Goal: Information Seeking & Learning: Check status

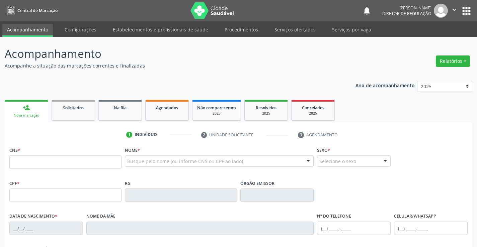
click at [259, 114] on div "2025" at bounding box center [265, 113] width 33 height 5
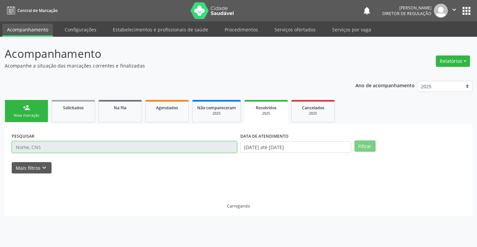
click at [146, 149] on input "text" at bounding box center [124, 147] width 225 height 11
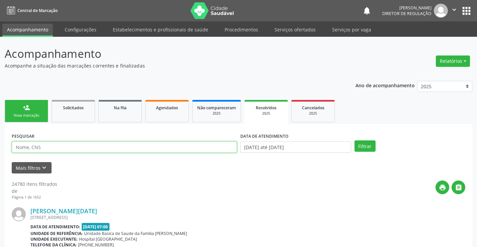
click at [146, 149] on input "text" at bounding box center [124, 147] width 225 height 11
type input "maria aparecida"
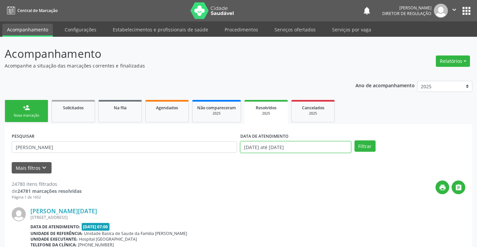
click at [287, 150] on input "[DATE] até [DATE]" at bounding box center [295, 147] width 111 height 11
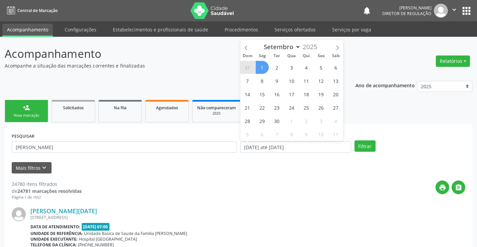
click at [262, 68] on span "1" at bounding box center [262, 67] width 13 height 13
type input "[DATE]"
click at [262, 68] on span "1" at bounding box center [262, 67] width 13 height 13
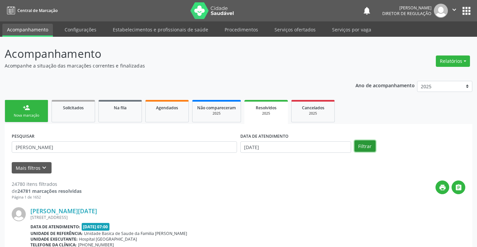
click at [359, 147] on button "Filtrar" at bounding box center [365, 146] width 21 height 11
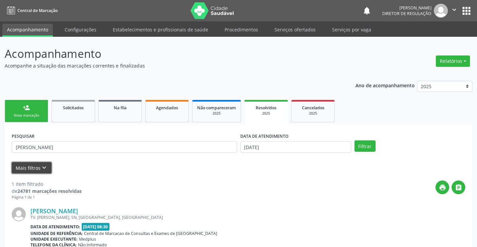
click at [39, 167] on button "Mais filtros keyboard_arrow_down" at bounding box center [32, 168] width 40 height 12
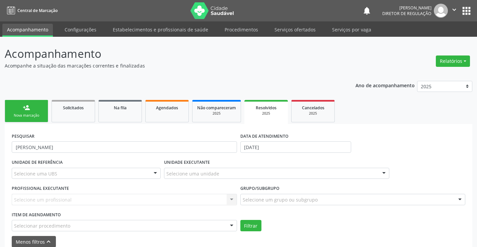
click at [183, 161] on label "UNIDADE EXECUTANTE" at bounding box center [187, 163] width 46 height 10
click at [181, 144] on input "maria aparecida" at bounding box center [124, 147] width 225 height 11
type input "m"
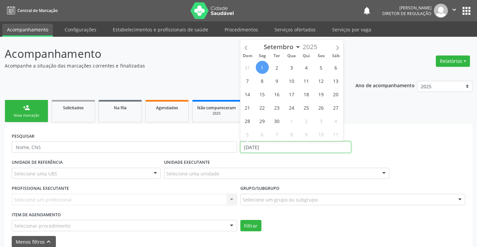
click at [313, 149] on input "[DATE]" at bounding box center [295, 147] width 111 height 11
click at [245, 47] on icon at bounding box center [246, 48] width 2 height 4
select select "7"
click at [319, 67] on span "1" at bounding box center [321, 67] width 13 height 13
type input "01/08/2025"
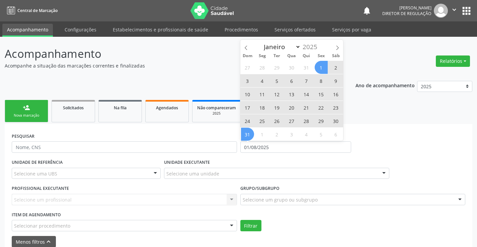
click at [244, 132] on span "31" at bounding box center [247, 134] width 13 height 13
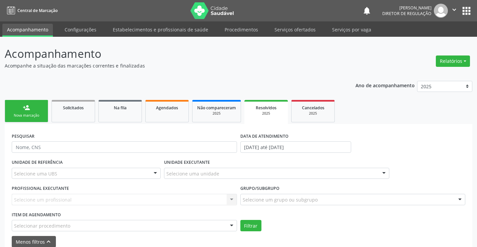
click at [129, 172] on div "Selecione uma UBS" at bounding box center [86, 173] width 149 height 11
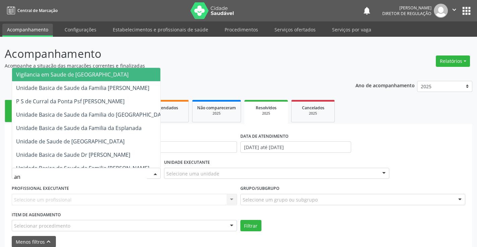
type input "ana"
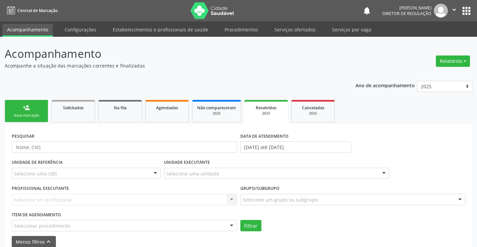
click at [216, 133] on div "PESQUISAR" at bounding box center [124, 144] width 229 height 26
click at [241, 169] on div "Selecione uma unidade" at bounding box center [276, 173] width 225 height 11
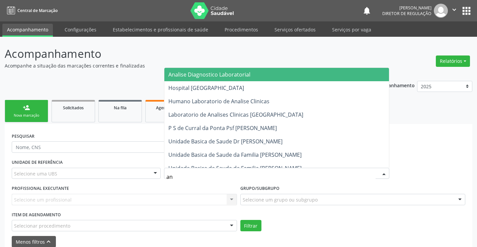
type input "ana"
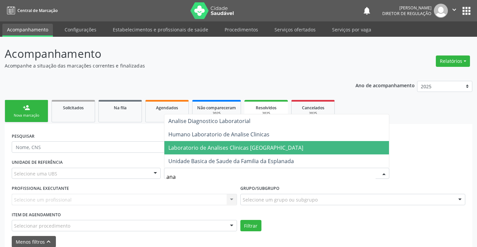
click at [244, 144] on span "Laboratorio de Analises Clinicas [GEOGRAPHIC_DATA]" at bounding box center [276, 147] width 225 height 13
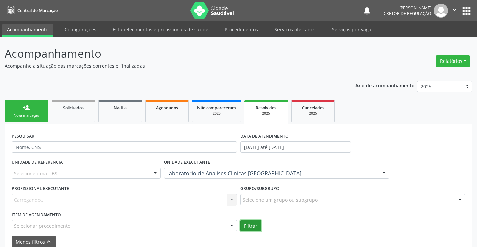
click at [252, 224] on button "Filtrar" at bounding box center [250, 225] width 21 height 11
click at [175, 116] on link "Agendados" at bounding box center [167, 111] width 44 height 22
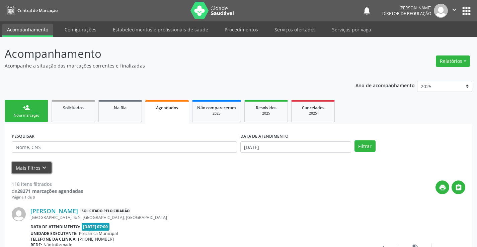
click at [43, 166] on icon "keyboard_arrow_down" at bounding box center [44, 167] width 7 height 7
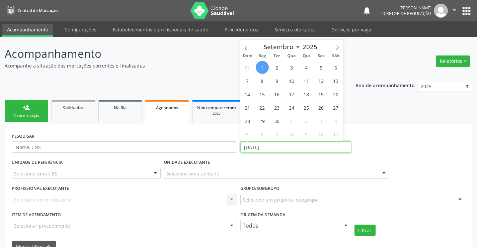
click at [262, 145] on input "[DATE]" at bounding box center [295, 147] width 111 height 11
click at [245, 46] on icon at bounding box center [246, 48] width 5 height 5
select select "7"
click at [322, 68] on span "1" at bounding box center [321, 67] width 13 height 13
type input "01/08/2025"
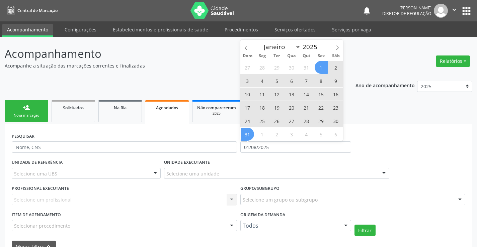
click at [247, 136] on span "31" at bounding box center [247, 134] width 13 height 13
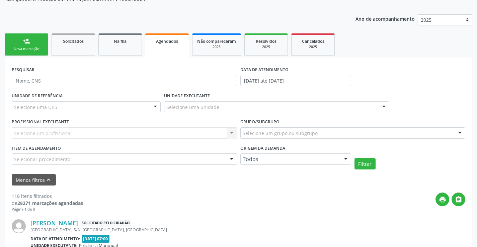
scroll to position [67, 0]
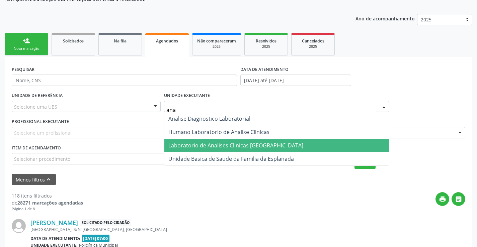
click at [201, 147] on span "Laboratorio de Analises Clinicas [GEOGRAPHIC_DATA]" at bounding box center [235, 145] width 135 height 7
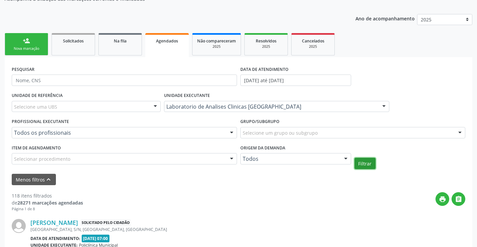
click at [363, 163] on button "Filtrar" at bounding box center [365, 163] width 21 height 11
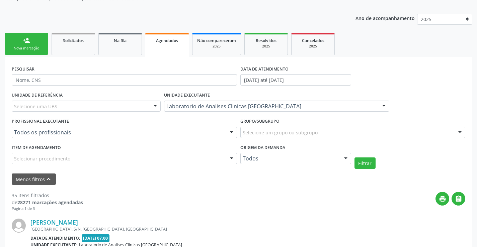
scroll to position [0, 0]
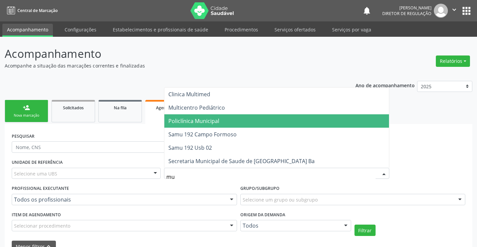
type input "mul"
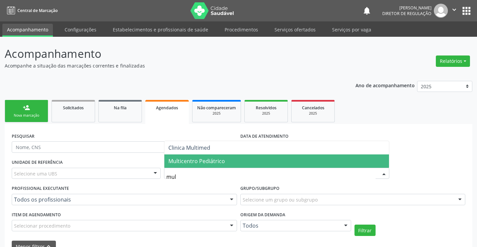
click at [224, 163] on span "Multicentro Pediátrico" at bounding box center [276, 161] width 225 height 13
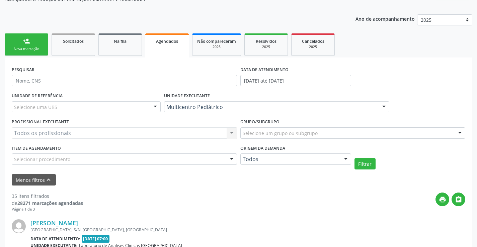
scroll to position [67, 0]
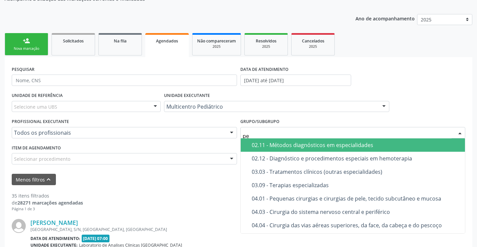
type input "p"
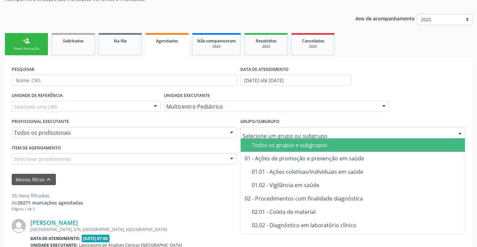
click at [206, 161] on div "Selecionar procedimento" at bounding box center [124, 158] width 225 height 11
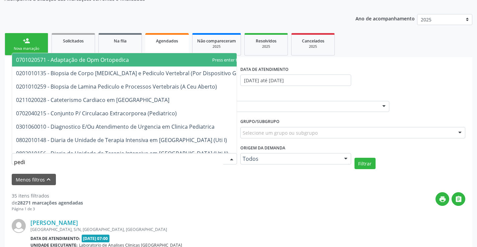
type input "pedia"
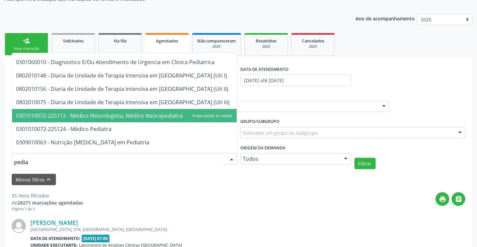
scroll to position [33, 0]
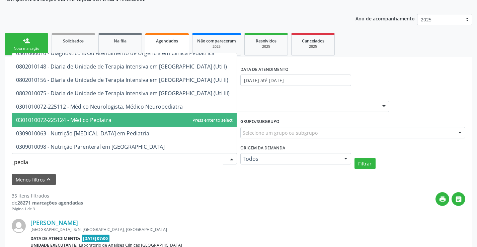
click at [174, 124] on span "0301010072-225124 - Médico Pediatra" at bounding box center [124, 120] width 225 height 13
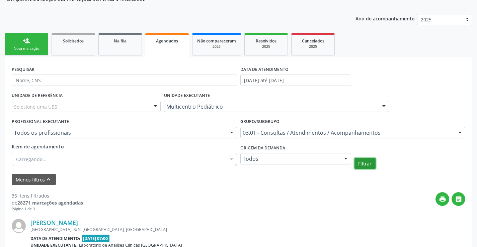
click at [366, 162] on button "Filtrar" at bounding box center [365, 163] width 21 height 11
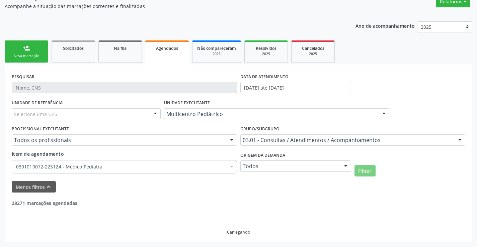
scroll to position [38, 0]
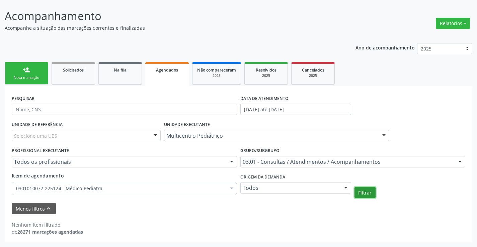
click at [362, 197] on button "Filtrar" at bounding box center [365, 192] width 21 height 11
click at [363, 191] on button "Filtrar" at bounding box center [365, 192] width 21 height 11
click at [256, 82] on link "Resolvidos 2025" at bounding box center [266, 73] width 44 height 22
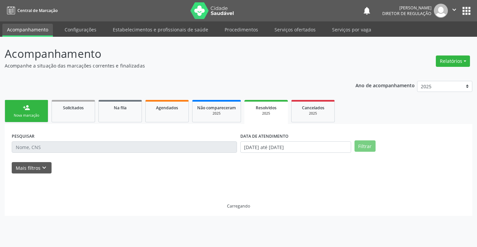
scroll to position [0, 0]
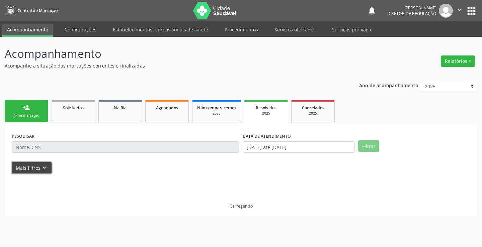
click at [42, 171] on icon "keyboard_arrow_down" at bounding box center [44, 167] width 7 height 7
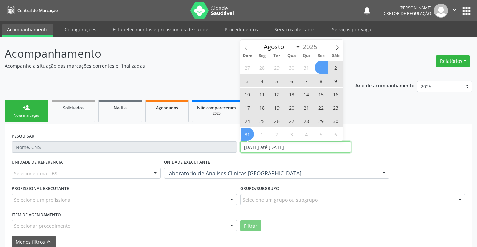
click at [274, 144] on input "[DATE] até [DATE]" at bounding box center [295, 147] width 111 height 11
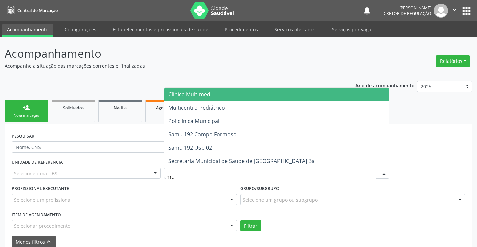
type input "mul"
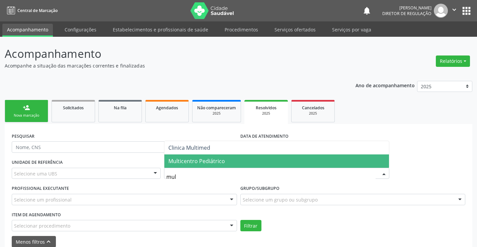
click at [228, 163] on span "Multicentro Pediátrico" at bounding box center [276, 161] width 225 height 13
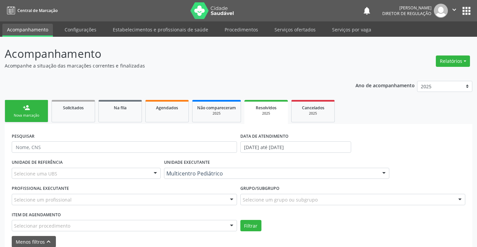
click at [204, 219] on div "Item de agendamento Selecionar procedimento 0202040089 - 3X Pesquisa de Larvas …" at bounding box center [124, 220] width 225 height 21
click at [195, 225] on div "Selecionar procedimento" at bounding box center [124, 225] width 225 height 11
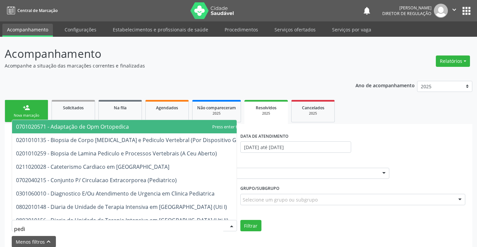
type input "pedia"
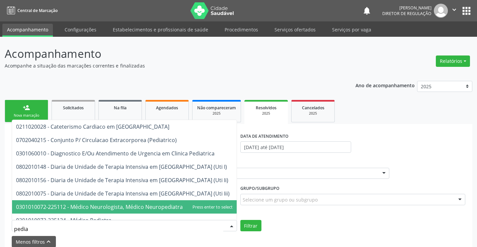
scroll to position [33, 0]
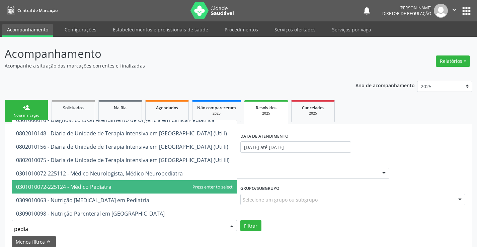
click at [127, 186] on span "0301010072-225124 - Médico Pediatra" at bounding box center [124, 186] width 225 height 13
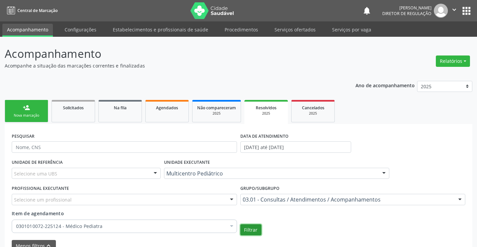
click at [244, 231] on button "Filtrar" at bounding box center [250, 230] width 21 height 11
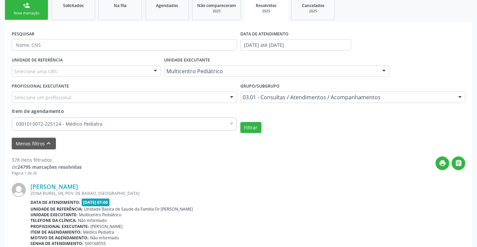
scroll to position [226, 0]
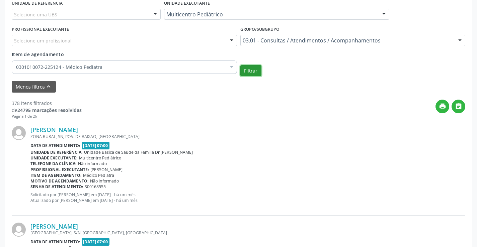
click at [251, 68] on button "Filtrar" at bounding box center [250, 70] width 21 height 11
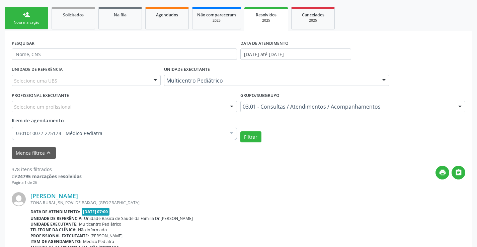
scroll to position [92, 0]
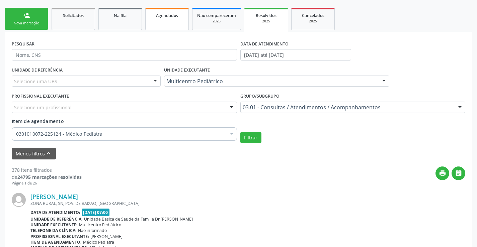
click at [156, 21] on link "Agendados" at bounding box center [167, 19] width 44 height 22
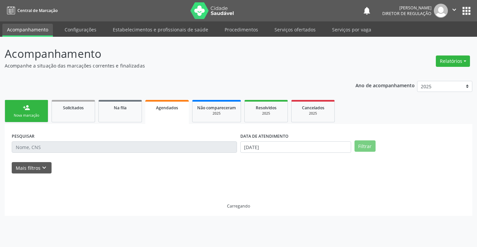
scroll to position [0, 0]
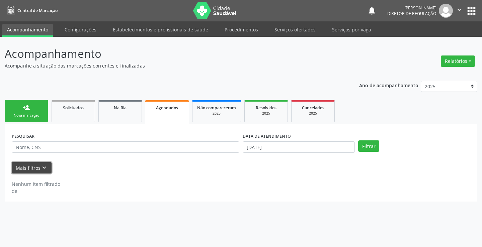
click at [39, 166] on button "Mais filtros keyboard_arrow_down" at bounding box center [32, 168] width 40 height 12
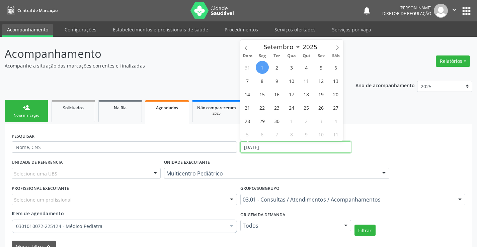
click at [287, 148] on input "[DATE]" at bounding box center [295, 147] width 111 height 11
click at [250, 52] on div "Dom Seg Ter Qua Qui Sex Sáb" at bounding box center [291, 55] width 103 height 9
click at [245, 50] on icon at bounding box center [246, 48] width 5 height 5
select select "7"
click at [321, 66] on span "1" at bounding box center [321, 67] width 13 height 13
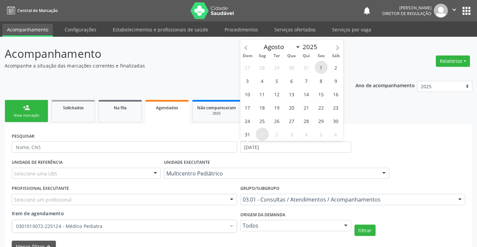
type input "01/08/2025"
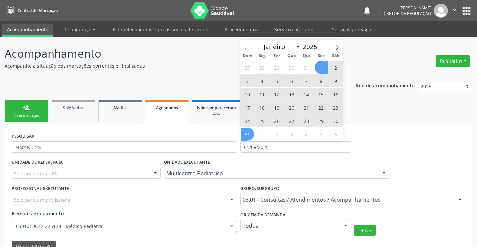
click at [253, 133] on span "31" at bounding box center [247, 134] width 13 height 13
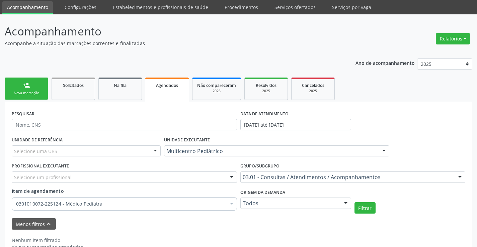
scroll to position [38, 0]
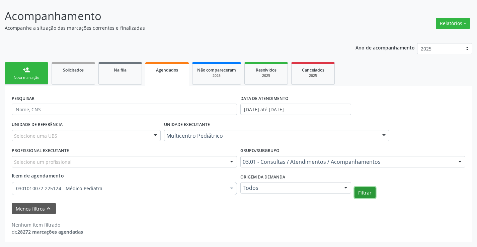
click at [370, 195] on button "Filtrar" at bounding box center [365, 192] width 21 height 11
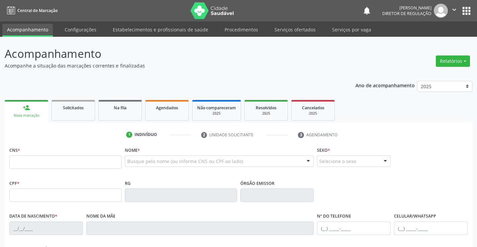
scroll to position [38, 0]
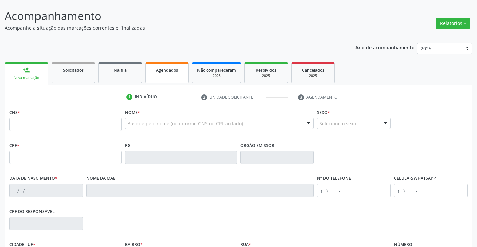
click at [162, 73] on link "Agendados" at bounding box center [167, 72] width 44 height 21
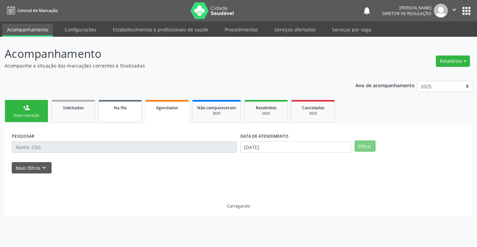
scroll to position [0, 0]
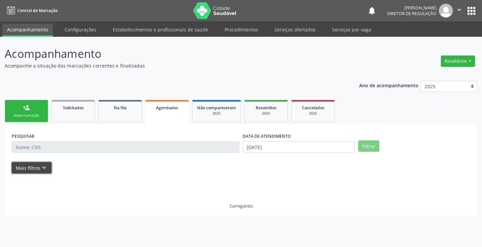
click at [44, 166] on icon "keyboard_arrow_down" at bounding box center [44, 167] width 7 height 7
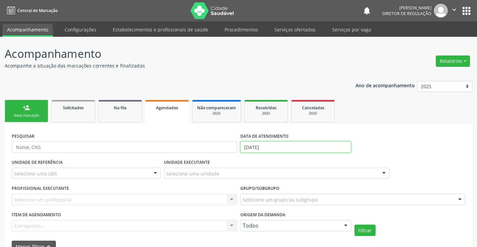
click at [275, 148] on input "[DATE]" at bounding box center [295, 147] width 111 height 11
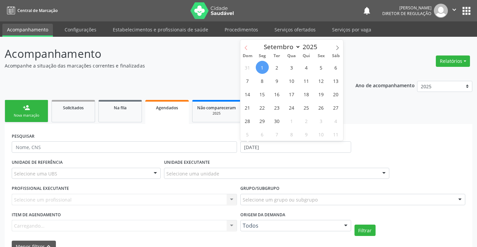
click at [244, 50] on icon at bounding box center [246, 48] width 5 height 5
select select "7"
click at [318, 67] on span "1" at bounding box center [321, 67] width 13 height 13
type input "01/08/2025"
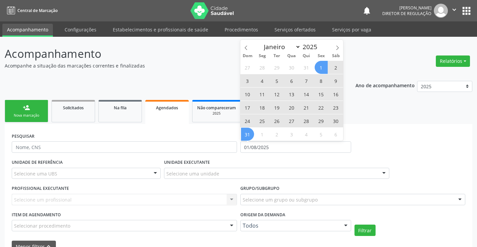
click at [251, 134] on span "31" at bounding box center [247, 134] width 13 height 13
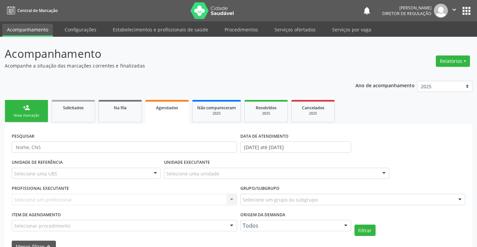
click at [265, 174] on div "Selecione uma unidade" at bounding box center [276, 173] width 225 height 11
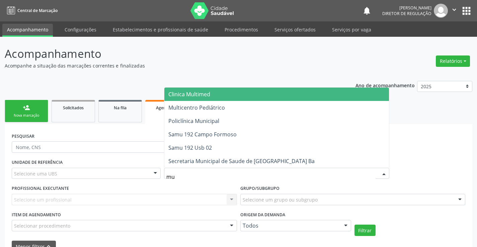
type input "mul"
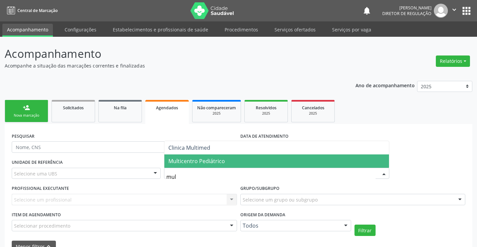
click at [254, 163] on span "Multicentro Pediátrico" at bounding box center [276, 161] width 225 height 13
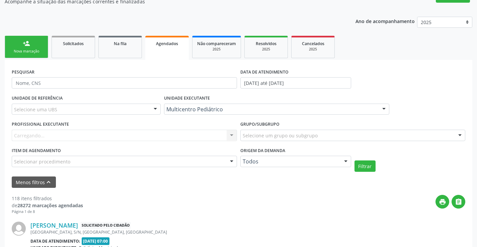
scroll to position [67, 0]
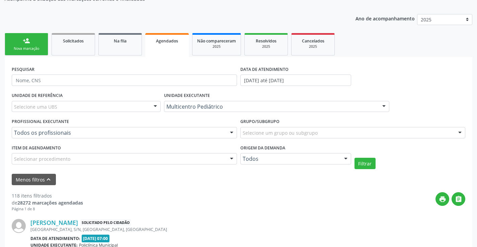
click at [221, 158] on div "Selecionar procedimento" at bounding box center [124, 158] width 225 height 11
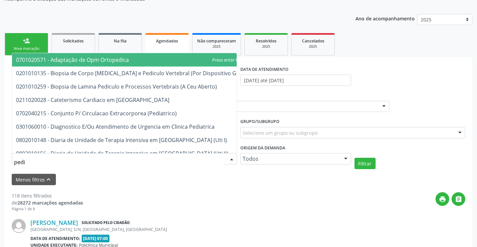
type input "pedia"
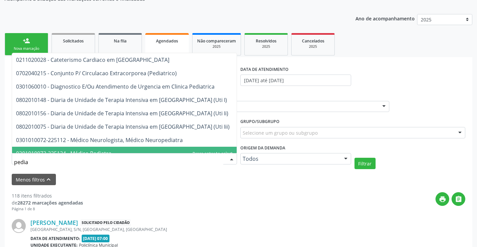
click at [142, 150] on span "0301010072-225124 - Médico Pediatra" at bounding box center [124, 153] width 225 height 13
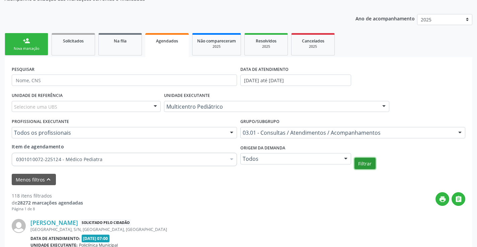
click at [366, 165] on button "Filtrar" at bounding box center [365, 163] width 21 height 11
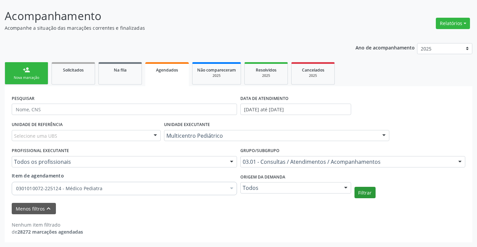
scroll to position [38, 0]
click at [362, 189] on button "Filtrar" at bounding box center [365, 192] width 21 height 11
click at [263, 72] on span "Resolvidos" at bounding box center [266, 70] width 21 height 6
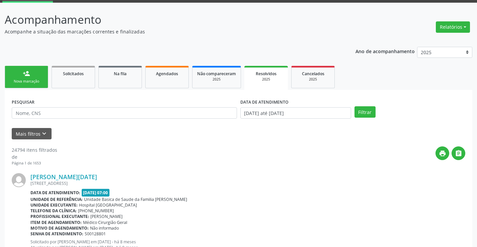
scroll to position [33, 0]
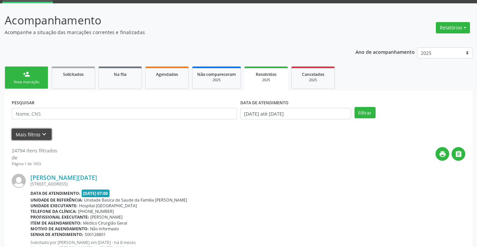
click at [50, 136] on button "Mais filtros keyboard_arrow_down" at bounding box center [32, 135] width 40 height 12
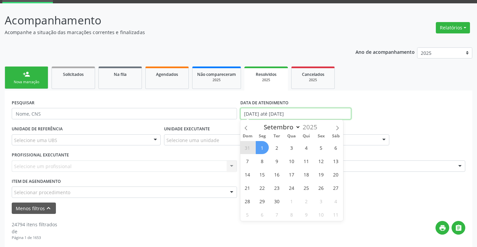
click at [255, 111] on input "[DATE] até [DATE]" at bounding box center [295, 113] width 111 height 11
click at [249, 126] on span at bounding box center [245, 125] width 11 height 11
select select "7"
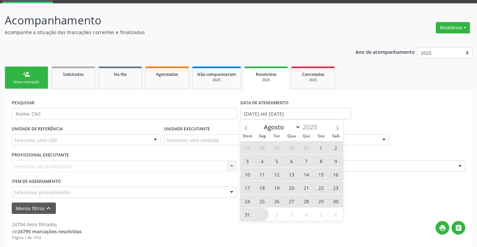
click at [317, 147] on span "1" at bounding box center [321, 147] width 13 height 13
type input "01/08/2025"
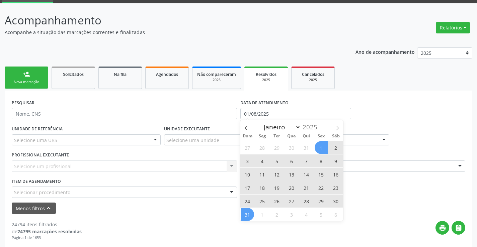
click at [248, 213] on span "31" at bounding box center [247, 214] width 13 height 13
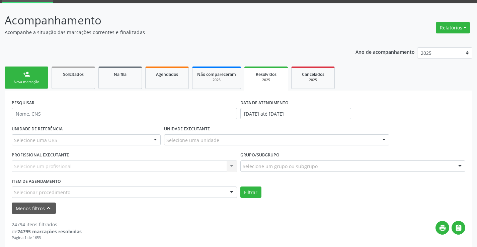
click at [231, 142] on div "Selecione uma unidade" at bounding box center [276, 140] width 225 height 11
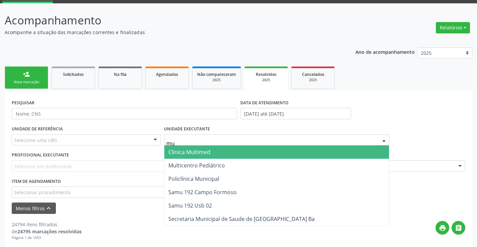
type input "mul"
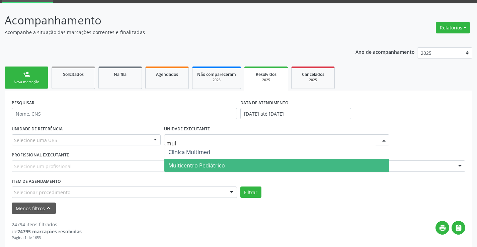
click at [243, 162] on span "Multicentro Pediátrico" at bounding box center [276, 165] width 225 height 13
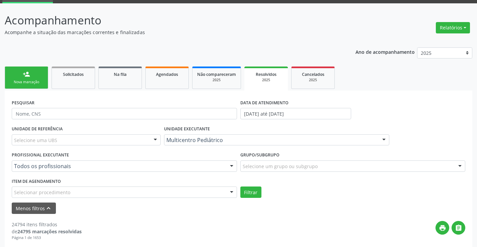
click at [208, 191] on div "Selecionar procedimento" at bounding box center [124, 192] width 225 height 11
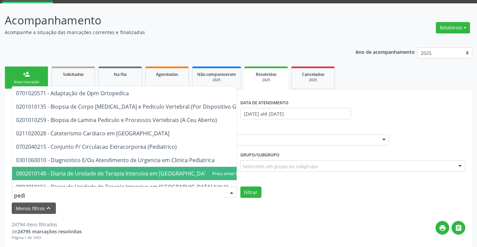
type input "pedia"
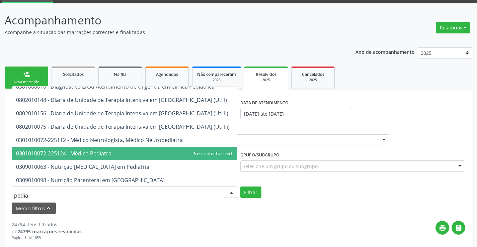
click at [142, 157] on span "0301010072-225124 - Médico Pediatra" at bounding box center [124, 153] width 225 height 13
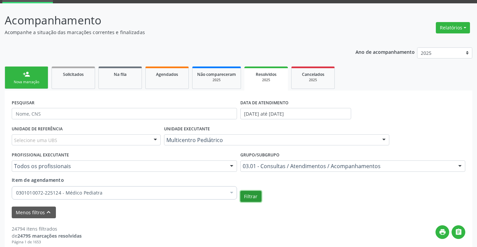
click at [253, 196] on button "Filtrar" at bounding box center [250, 196] width 21 height 11
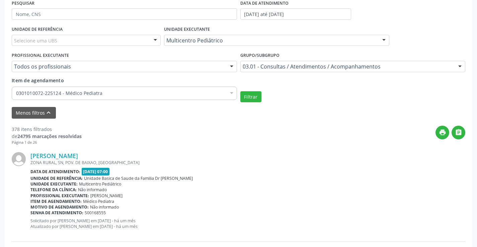
scroll to position [100, 0]
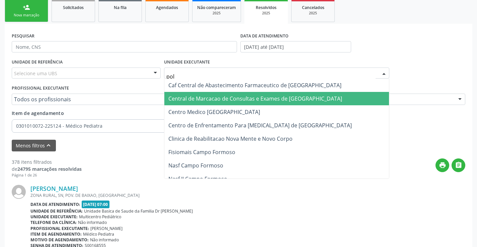
type input "poli"
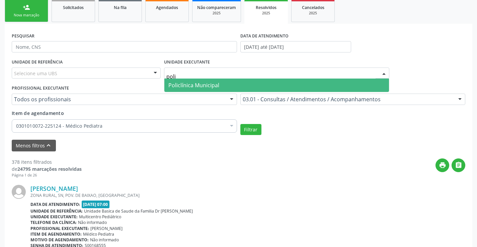
click at [207, 85] on span "Policlínica Municipal" at bounding box center [193, 85] width 51 height 7
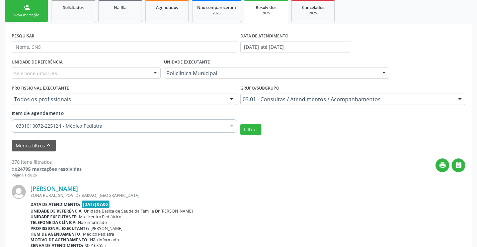
click at [212, 121] on div "0301010072-225124 - Médico Pediatra" at bounding box center [124, 126] width 225 height 13
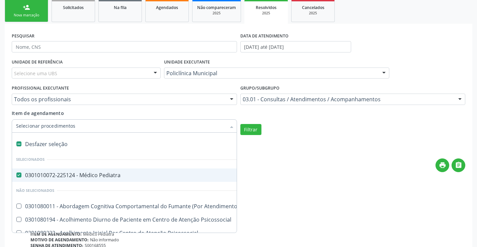
click at [174, 170] on span "0301010072-225124 - Médico Pediatra" at bounding box center [370, 175] width 717 height 13
checkbox Pediatra "false"
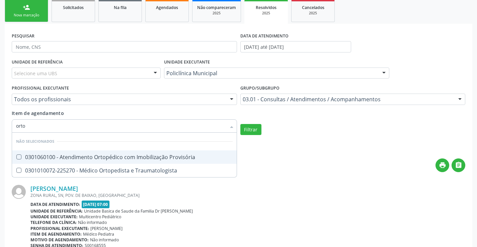
type input "ortop"
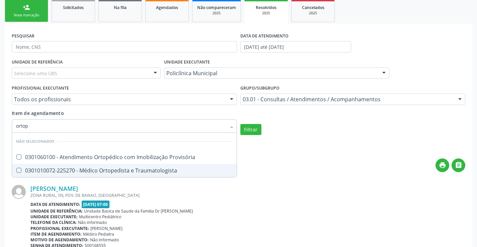
click at [166, 169] on div "0301010072-225270 - Médico Ortopedista e Traumatologista" at bounding box center [124, 170] width 217 height 5
checkbox Traumatologista "true"
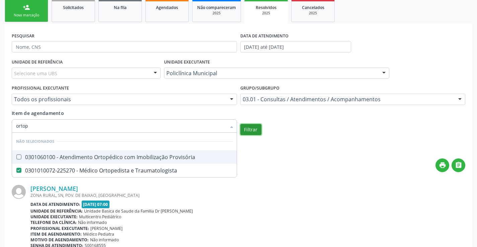
checkbox Provisória "true"
click at [258, 129] on button "Filtrar" at bounding box center [250, 129] width 21 height 11
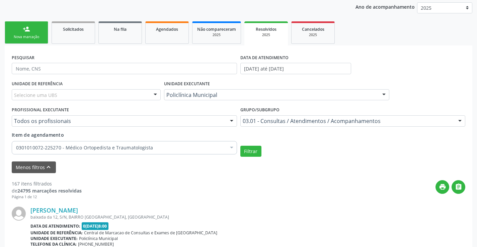
scroll to position [67, 0]
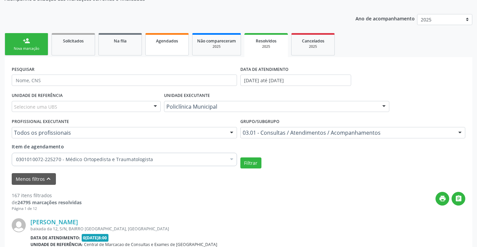
click at [150, 45] on link "Agendados" at bounding box center [167, 44] width 44 height 22
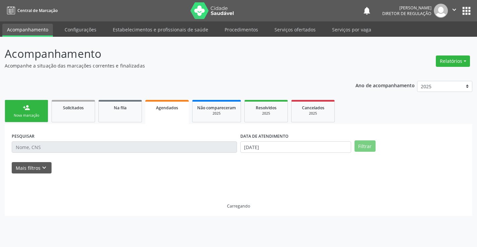
scroll to position [0, 0]
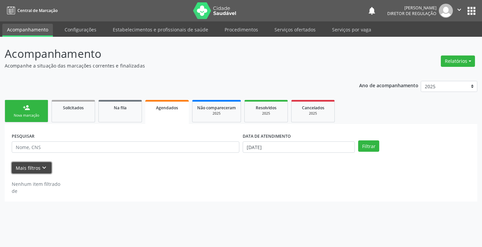
click at [39, 164] on button "Mais filtros keyboard_arrow_down" at bounding box center [32, 168] width 40 height 12
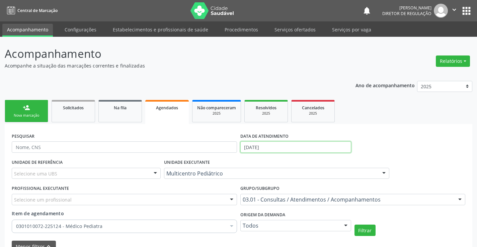
click at [288, 147] on input "[DATE]" at bounding box center [295, 147] width 111 height 11
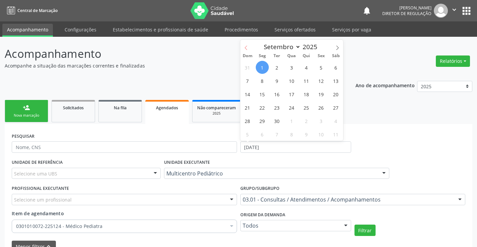
click at [247, 46] on icon at bounding box center [246, 48] width 5 height 5
select select "7"
click at [319, 68] on span "1" at bounding box center [321, 67] width 13 height 13
type input "01/08/2025"
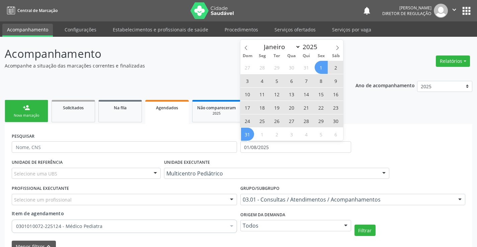
click at [245, 134] on span "31" at bounding box center [247, 134] width 13 height 13
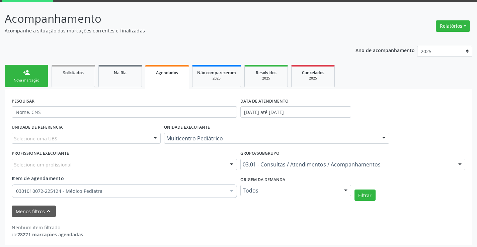
scroll to position [38, 0]
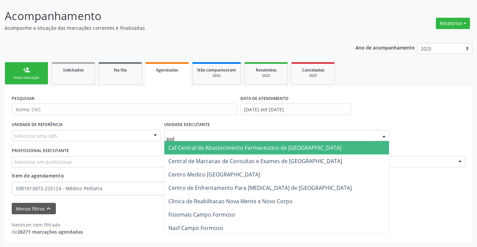
type input "poli"
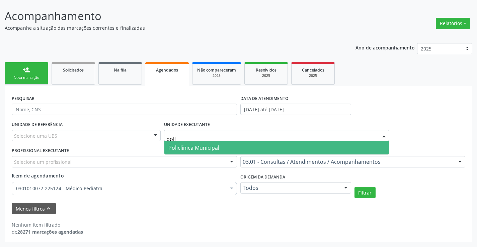
click at [235, 151] on span "Policlínica Municipal" at bounding box center [276, 147] width 225 height 13
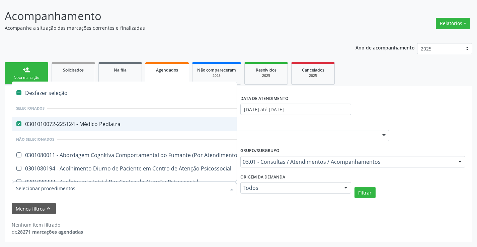
click at [140, 118] on span "0301010072-225124 - Médico Pediatra" at bounding box center [370, 124] width 717 height 13
checkbox Pediatra "false"
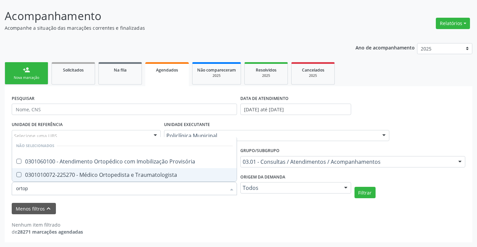
type input "ortope"
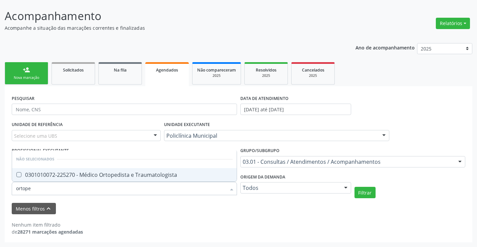
click at [157, 172] on div "0301010072-225270 - Médico Ortopedista e Traumatologista" at bounding box center [124, 174] width 217 height 5
checkbox Traumatologista "true"
click at [370, 193] on button "Filtrar" at bounding box center [365, 192] width 21 height 11
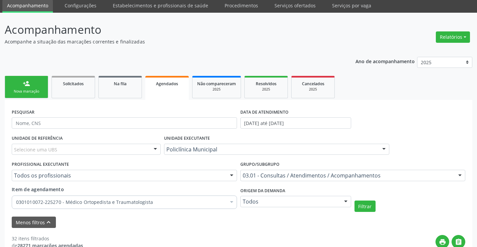
scroll to position [4, 0]
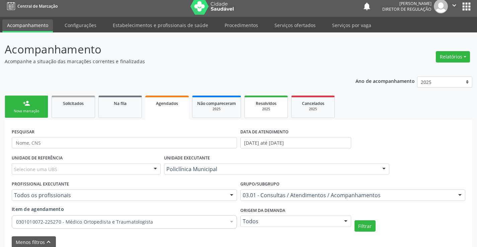
click at [272, 112] on div "2025" at bounding box center [265, 109] width 33 height 5
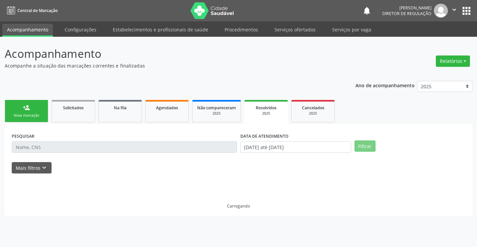
scroll to position [0, 0]
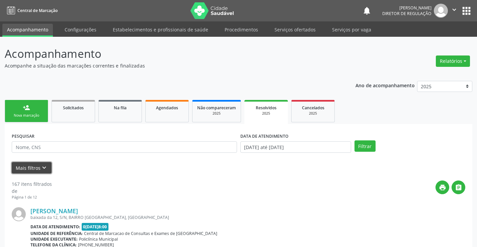
click at [39, 171] on button "Mais filtros keyboard_arrow_down" at bounding box center [32, 168] width 40 height 12
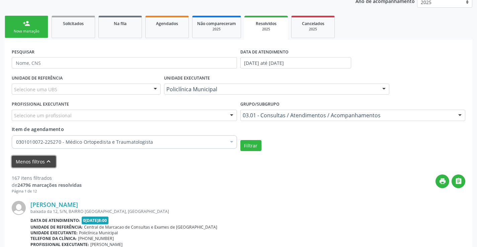
scroll to position [100, 0]
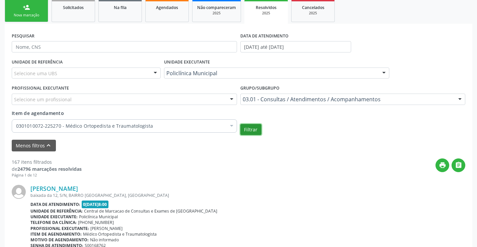
click at [256, 131] on button "Filtrar" at bounding box center [250, 129] width 21 height 11
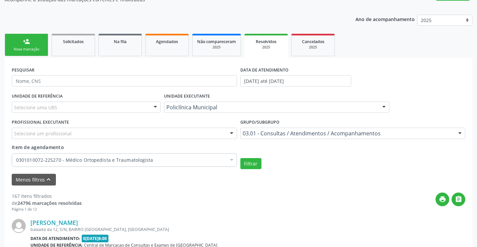
scroll to position [67, 0]
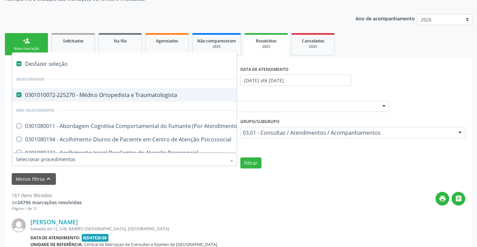
click at [146, 92] on div "0301010072-225270 - Médico Ortopedista e Traumatologista" at bounding box center [370, 94] width 709 height 5
checkbox Traumatologista "false"
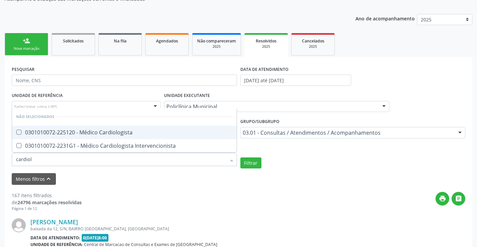
type input "cardiolo"
click at [147, 128] on span "0301010072-225120 - Médico Cardiologista" at bounding box center [124, 132] width 225 height 13
checkbox Cardiologista "true"
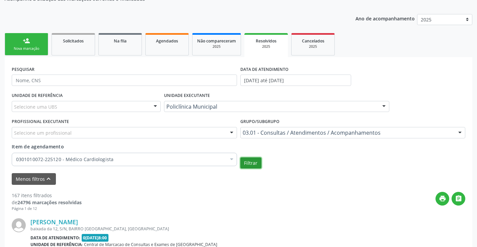
click at [255, 164] on button "Filtrar" at bounding box center [250, 163] width 21 height 11
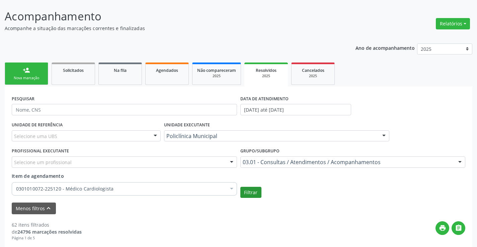
scroll to position [33, 0]
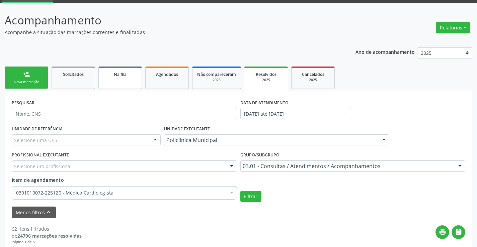
drag, startPoint x: 135, startPoint y: 74, endPoint x: 163, endPoint y: 74, distance: 28.1
click at [135, 74] on div "Na fila" at bounding box center [119, 74] width 33 height 7
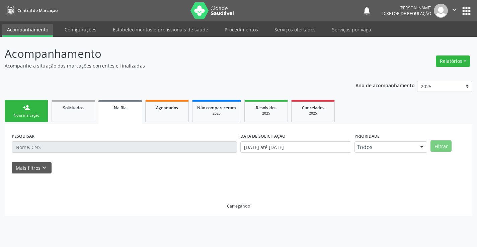
scroll to position [0, 0]
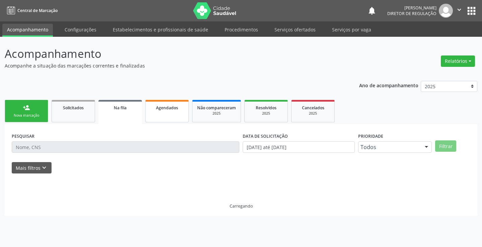
click at [165, 103] on link "Agendados" at bounding box center [167, 111] width 44 height 22
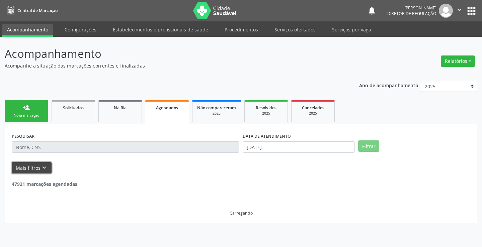
click at [41, 169] on icon "keyboard_arrow_down" at bounding box center [44, 167] width 7 height 7
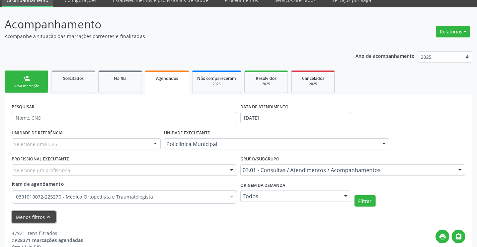
scroll to position [67, 0]
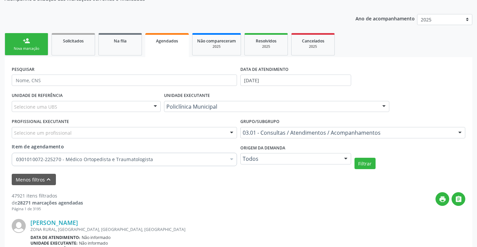
click at [261, 70] on label "DATA DE ATENDIMENTO" at bounding box center [264, 69] width 48 height 10
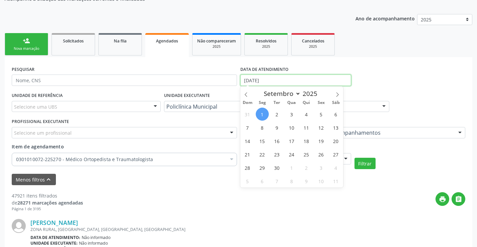
click at [260, 81] on input "[DATE]" at bounding box center [295, 80] width 111 height 11
click at [243, 88] on span at bounding box center [245, 92] width 11 height 11
select select "7"
click at [324, 116] on span "1" at bounding box center [321, 114] width 13 height 13
type input "01/08/2025"
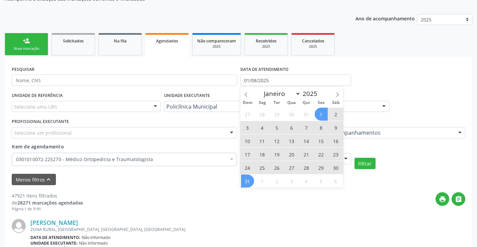
click at [247, 176] on span "31" at bounding box center [247, 181] width 13 height 13
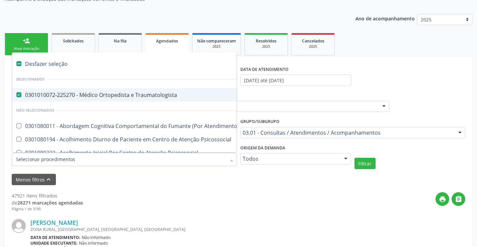
click at [97, 98] on div "0301010072-225270 - Médico Ortopedista e Traumatologista" at bounding box center [370, 94] width 709 height 5
checkbox Traumatologista "false"
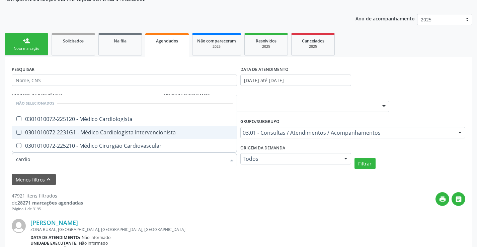
type input "cardiol"
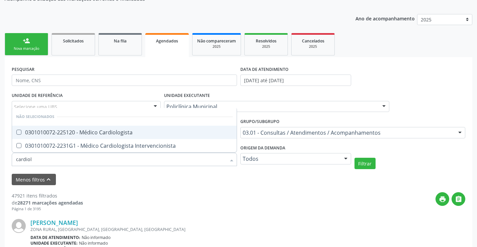
click at [110, 135] on div "0301010072-225120 - Médico Cardiologista" at bounding box center [124, 132] width 217 height 5
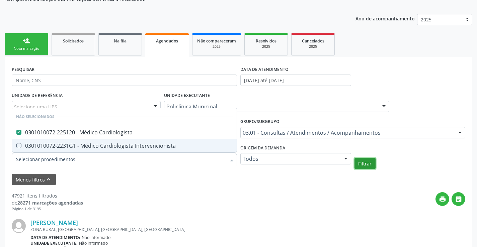
click at [358, 168] on button "Filtrar" at bounding box center [365, 163] width 21 height 11
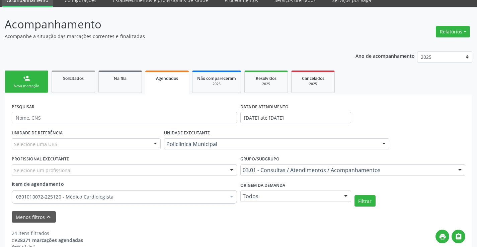
scroll to position [100, 0]
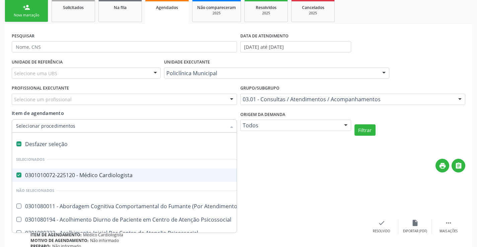
click at [52, 174] on div "0301010072-225120 - Médico Cardiologista" at bounding box center [370, 175] width 709 height 5
checkbox Cardiologista "false"
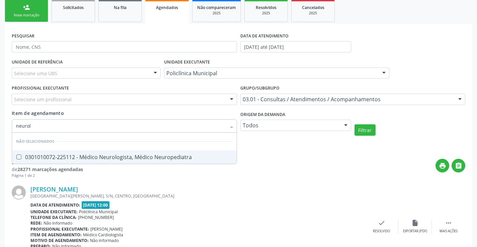
type input "neurolo"
click at [123, 157] on div "0301010072-225112 - Médico Neurologista, Médico Neuropediatra" at bounding box center [124, 157] width 217 height 5
checkbox Neuropediatra "true"
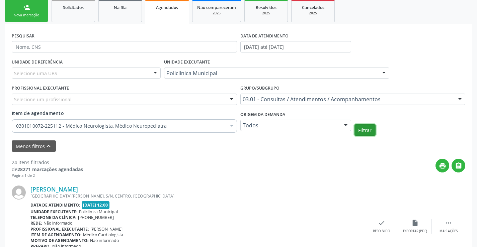
click at [365, 132] on button "Filtrar" at bounding box center [365, 130] width 21 height 11
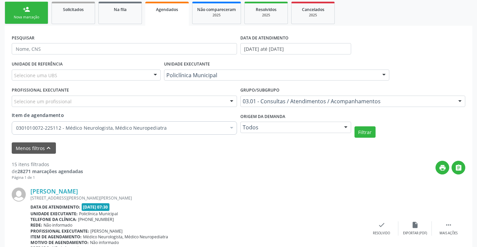
scroll to position [33, 0]
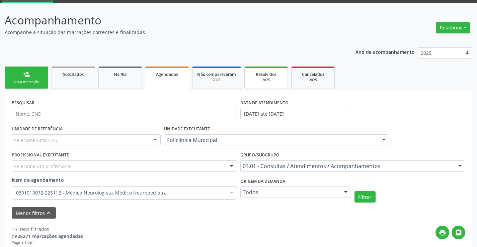
click at [276, 73] on span "Resolvidos" at bounding box center [266, 75] width 21 height 6
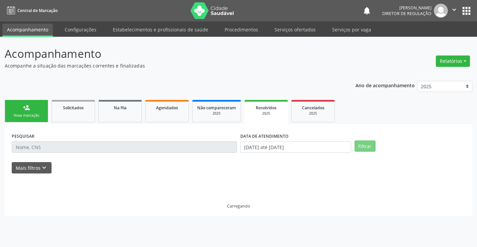
scroll to position [0, 0]
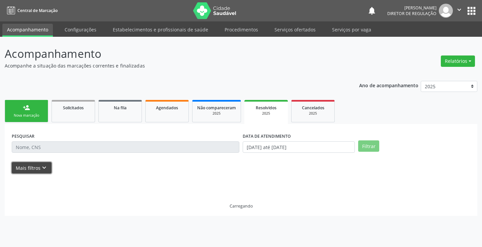
click at [25, 167] on button "Mais filtros keyboard_arrow_down" at bounding box center [32, 168] width 40 height 12
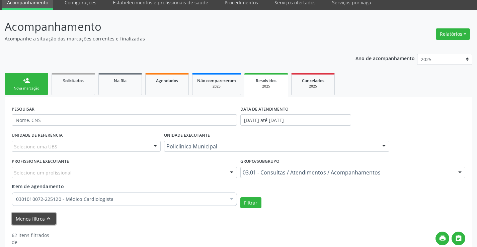
scroll to position [67, 0]
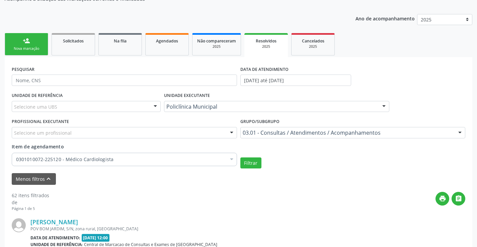
click at [161, 154] on div "0301010072-225120 - Médico Cardiologista" at bounding box center [124, 159] width 225 height 13
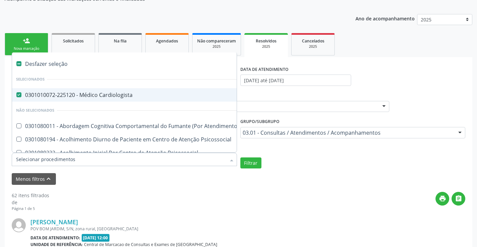
click at [80, 101] on span "0301010072-225120 - Médico Cardiologista" at bounding box center [370, 94] width 717 height 13
checkbox Cardiologista "false"
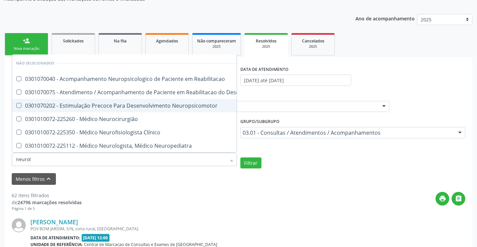
type input "neurolo"
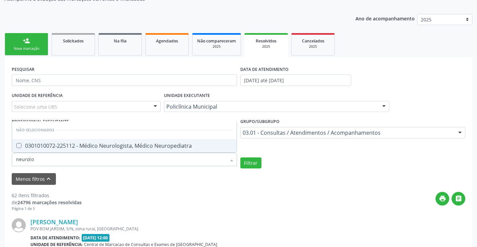
click at [96, 145] on div "0301010072-225112 - Médico Neurologista, Médico Neuropediatra" at bounding box center [124, 145] width 217 height 5
click at [261, 164] on div "Filtrar" at bounding box center [353, 163] width 229 height 11
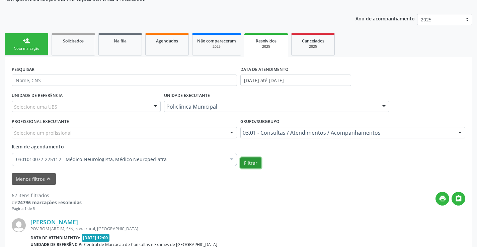
click at [252, 162] on button "Filtrar" at bounding box center [250, 163] width 21 height 11
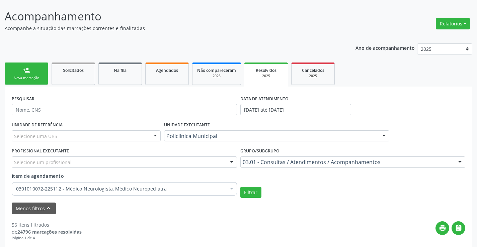
scroll to position [33, 0]
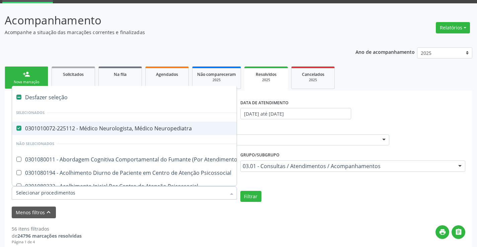
click at [116, 128] on div "0301010072-225112 - Médico Neurologista, Médico Neuropediatra" at bounding box center [370, 128] width 709 height 5
checkbox Neuropediatra "false"
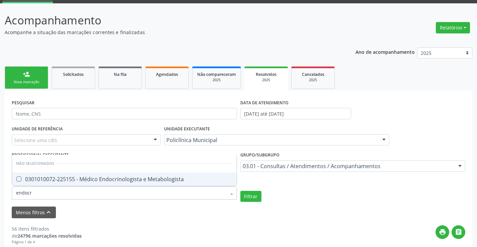
type input "endocri"
click at [129, 179] on div "0301010072-225155 - Médico Endocrinologista e Metabologista" at bounding box center [124, 179] width 217 height 5
checkbox Metabologista "true"
click at [245, 194] on button "Filtrar" at bounding box center [250, 196] width 21 height 11
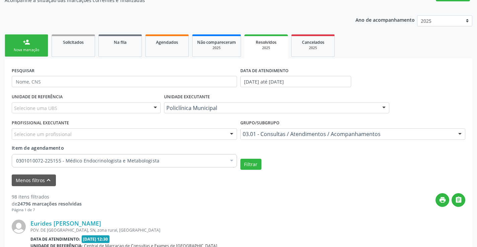
scroll to position [59, 0]
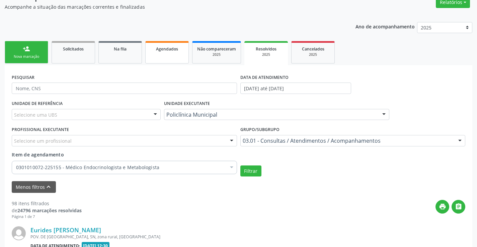
click at [159, 48] on span "Agendados" at bounding box center [167, 49] width 22 height 6
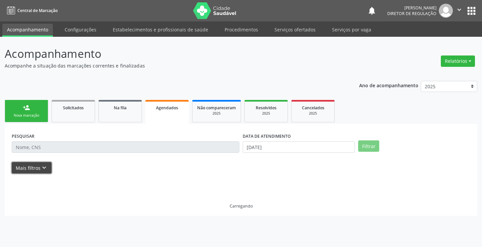
click at [47, 162] on button "Mais filtros keyboard_arrow_down" at bounding box center [32, 168] width 40 height 12
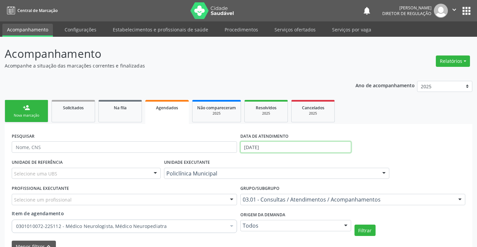
click at [285, 148] on input "[DATE]" at bounding box center [295, 147] width 111 height 11
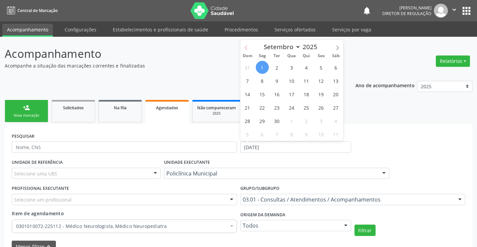
click at [250, 51] on span at bounding box center [245, 45] width 11 height 11
select select "7"
click at [320, 68] on span "1" at bounding box center [321, 67] width 13 height 13
type input "01/08/2025"
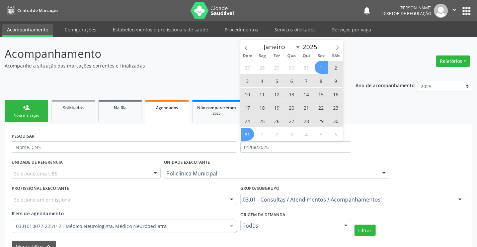
click at [246, 134] on span "31" at bounding box center [247, 134] width 13 height 13
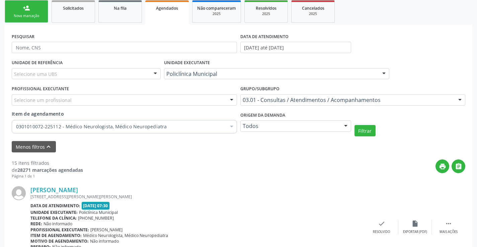
scroll to position [100, 0]
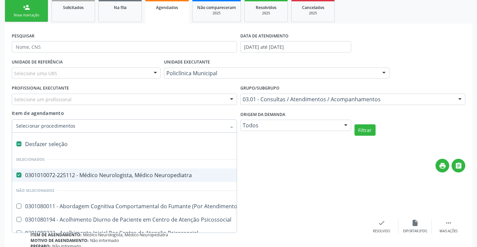
click at [54, 171] on span "0301010072-225112 - Médico Neurologista, Médico Neuropediatra" at bounding box center [370, 175] width 717 height 13
checkbox Neuropediatra "false"
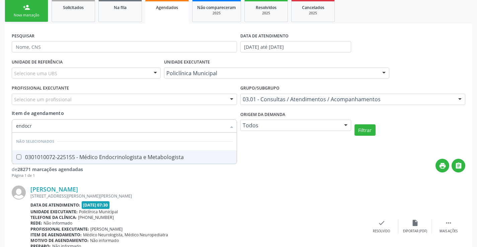
type input "endocri"
click at [74, 155] on div "0301010072-225155 - Médico Endocrinologista e Metabologista" at bounding box center [124, 157] width 217 height 5
click at [371, 131] on button "Filtrar" at bounding box center [365, 130] width 21 height 11
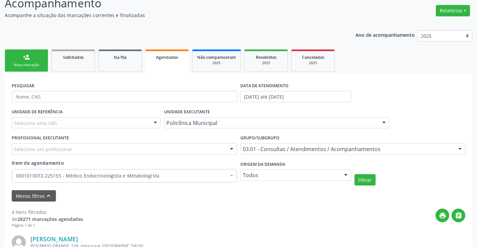
scroll to position [33, 0]
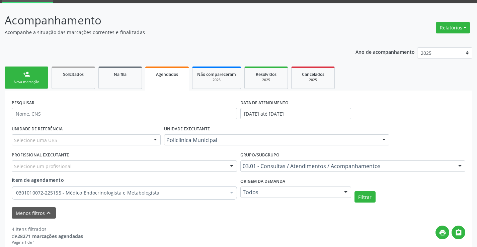
click at [142, 197] on div "0301010072-225155 - Médico Endocrinologista e Metabologista" at bounding box center [124, 192] width 225 height 13
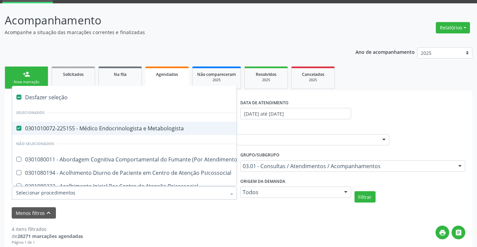
click at [142, 135] on span "0301010072-225155 - Médico Endocrinologista e Metabologista" at bounding box center [370, 128] width 717 height 13
checkbox Metabologista "false"
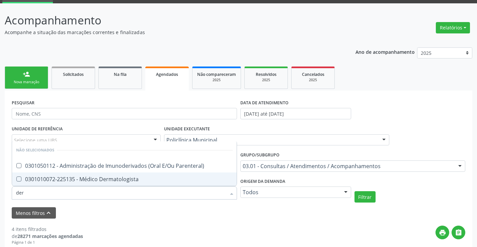
type input "derm"
click at [168, 176] on span "0301010072-225135 - Médico Dermatologista" at bounding box center [124, 179] width 225 height 13
checkbox Dermatologista "true"
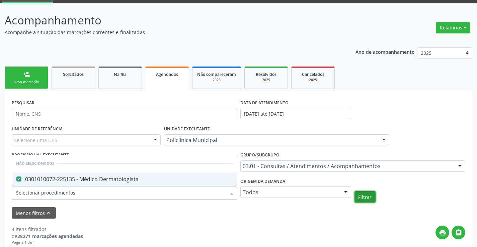
click at [366, 199] on button "Filtrar" at bounding box center [365, 197] width 21 height 11
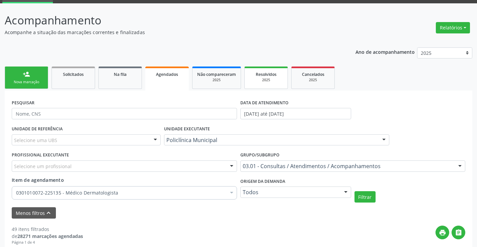
click at [263, 87] on link "Resolvidos 2025" at bounding box center [266, 78] width 44 height 22
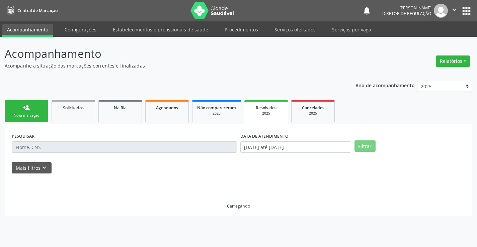
scroll to position [0, 0]
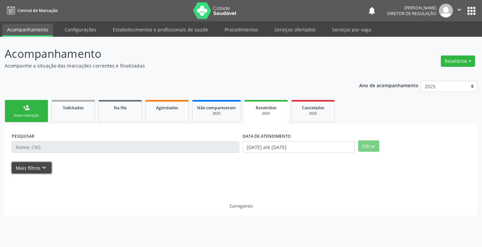
click at [38, 167] on button "Mais filtros keyboard_arrow_down" at bounding box center [32, 168] width 40 height 12
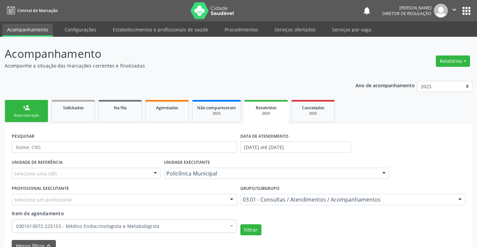
click at [148, 216] on div "Item de agendamento 0301010072-225155 - Médico Endocrinologista e Metabologista…" at bounding box center [124, 220] width 225 height 21
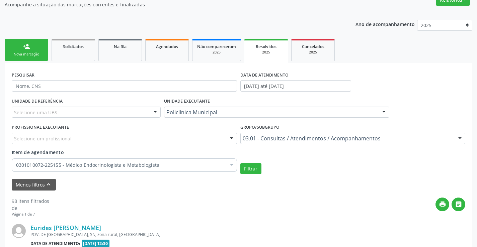
scroll to position [67, 0]
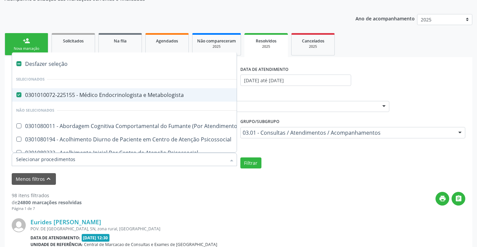
click at [108, 93] on div "0301010072-225155 - Médico Endocrinologista e Metabologista" at bounding box center [370, 94] width 709 height 5
checkbox Metabologista "false"
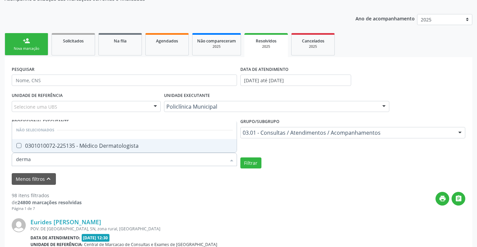
type input "dermat"
click at [106, 147] on div "0301010072-225135 - Médico Dermatologista" at bounding box center [124, 145] width 217 height 5
click at [254, 166] on button "Filtrar" at bounding box center [250, 163] width 21 height 11
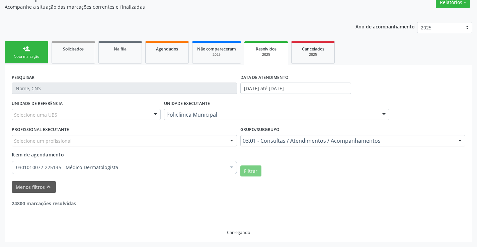
scroll to position [37, 0]
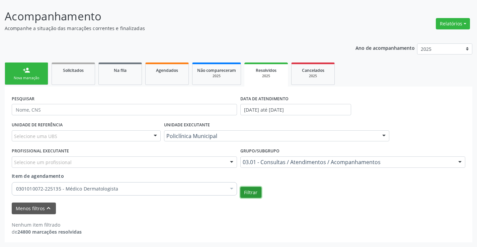
click at [253, 193] on button "Filtrar" at bounding box center [250, 192] width 21 height 11
click at [165, 180] on div "Item de agendamento 0301010072-225135 - Médico Dermatologista Desfazer seleção …" at bounding box center [124, 183] width 225 height 21
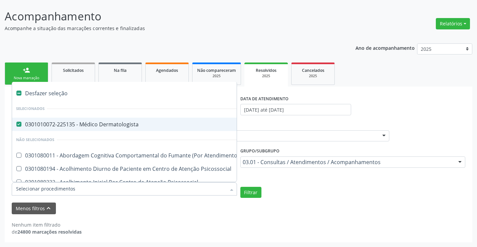
click at [85, 125] on div "0301010072-225135 - Médico Dermatologista" at bounding box center [370, 124] width 709 height 5
checkbox Dermatologista "false"
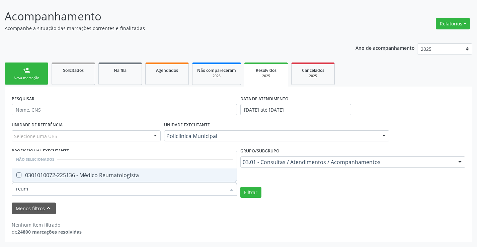
type input "reuma"
click at [112, 179] on span "0301010072-225136 - Médico Reumatologista" at bounding box center [124, 175] width 225 height 13
checkbox Reumatologista "true"
click at [245, 192] on button "Filtrar" at bounding box center [250, 192] width 21 height 11
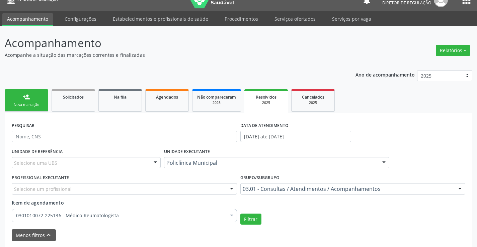
scroll to position [4, 0]
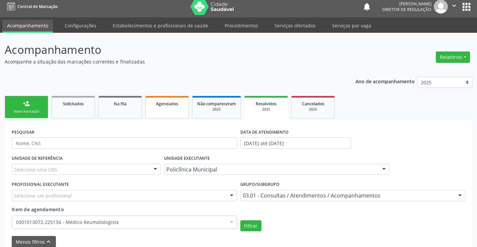
click at [170, 115] on link "Agendados" at bounding box center [167, 107] width 44 height 22
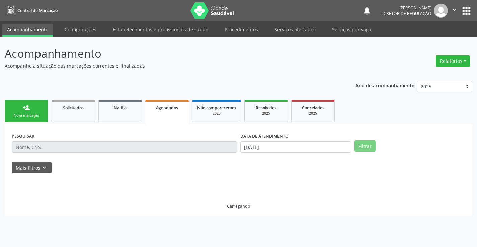
scroll to position [0, 0]
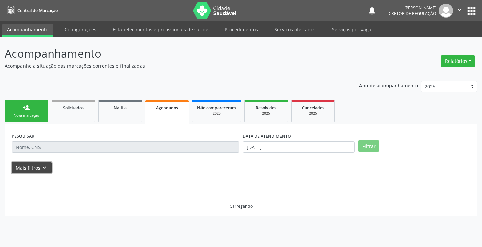
click at [42, 170] on icon "keyboard_arrow_down" at bounding box center [44, 167] width 7 height 7
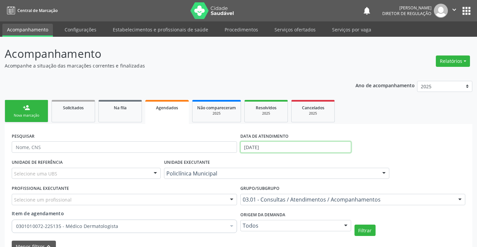
click at [278, 151] on input "[DATE]" at bounding box center [295, 147] width 111 height 11
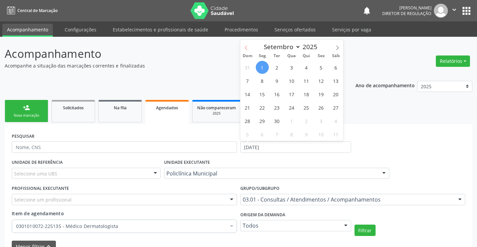
click at [242, 47] on span at bounding box center [245, 45] width 11 height 11
select select "7"
click at [322, 68] on span "1" at bounding box center [321, 67] width 13 height 13
type input "01/08/2025"
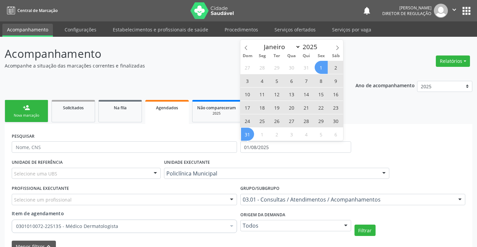
click at [249, 138] on span "31" at bounding box center [247, 134] width 13 height 13
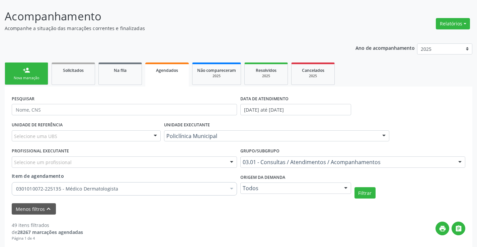
scroll to position [100, 0]
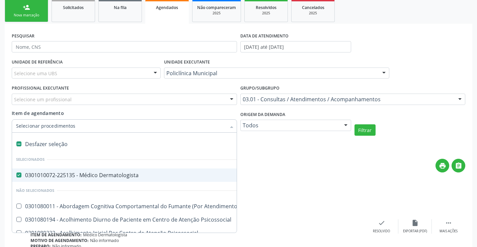
click at [70, 177] on div "0301010072-225135 - Médico Dermatologista" at bounding box center [370, 175] width 709 height 5
checkbox Dermatologista "false"
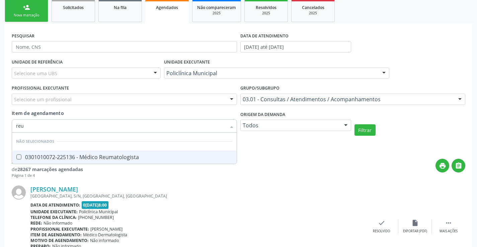
type input "reum"
click at [106, 158] on div "0301010072-225136 - Médico Reumatologista" at bounding box center [124, 157] width 217 height 5
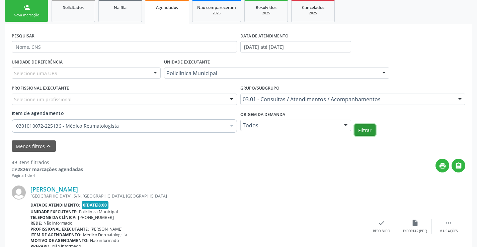
click at [365, 128] on button "Filtrar" at bounding box center [365, 130] width 21 height 11
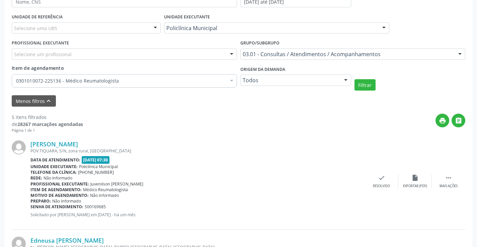
scroll to position [134, 0]
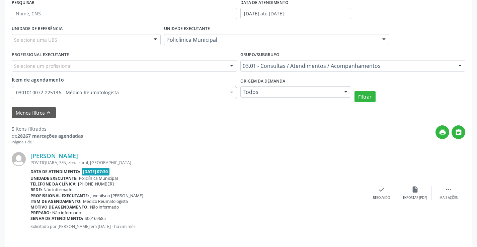
click at [182, 97] on div "0301010072-225136 - Médico Reumatologista Desfazer seleção Selecionados 0301010…" at bounding box center [124, 91] width 225 height 11
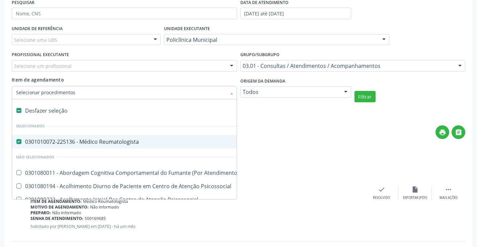
click at [115, 137] on span "0301010072-225136 - Médico Reumatologista" at bounding box center [370, 141] width 717 height 13
checkbox Reumatologista "false"
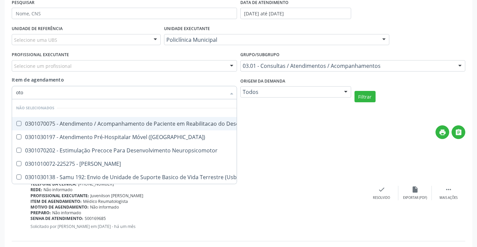
type input "otor"
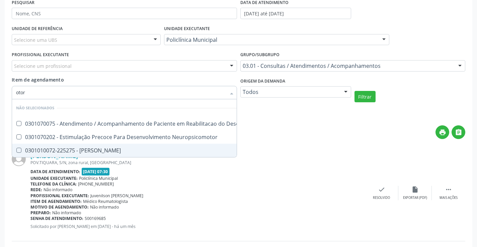
click at [121, 151] on div "0301010072-225275 - [PERSON_NAME]" at bounding box center [166, 150] width 301 height 5
checkbox Otorrinolaringologista "true"
checkbox Neuropsicomotor "true"
checkbox Otorrinolaringologista "false"
click at [367, 102] on form "PESQUISAR DATA DE ATENDIMENTO [DATE] até [DATE] UNIDADE DE REFERÊNCIA Selecione…" at bounding box center [239, 57] width 454 height 121
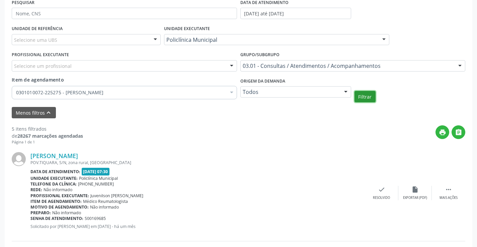
click at [368, 98] on button "Filtrar" at bounding box center [365, 96] width 21 height 11
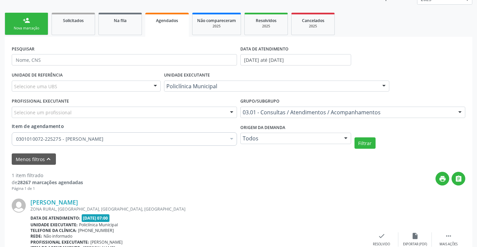
scroll to position [39, 0]
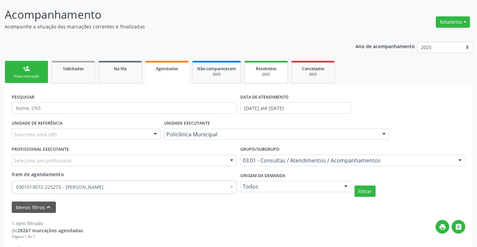
click at [269, 72] on div "Resolvidos" at bounding box center [265, 68] width 33 height 7
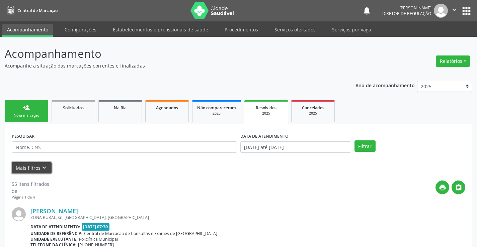
click at [15, 168] on button "Mais filtros keyboard_arrow_down" at bounding box center [32, 168] width 40 height 12
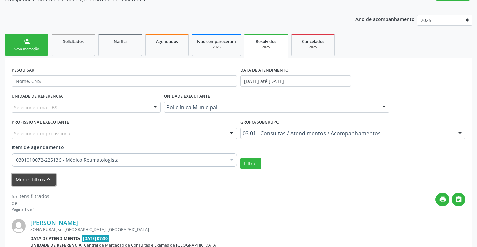
scroll to position [67, 0]
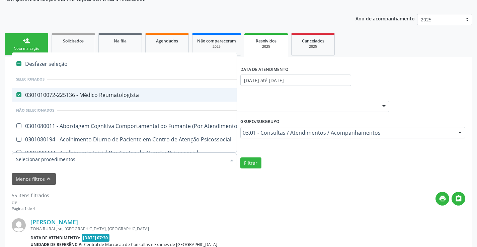
click at [97, 92] on div "0301010072-225136 - Médico Reumatologista" at bounding box center [370, 94] width 709 height 5
checkbox Reumatologista "false"
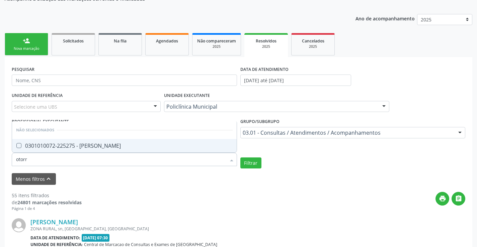
type input "otorri"
click at [155, 149] on div "0301010072-225275 - [PERSON_NAME]" at bounding box center [124, 145] width 217 height 5
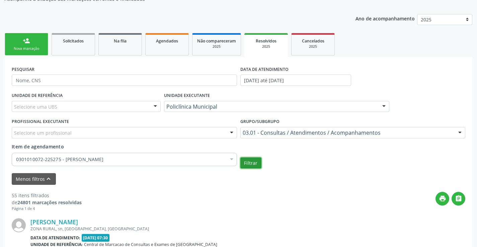
click at [251, 161] on button "Filtrar" at bounding box center [250, 163] width 21 height 11
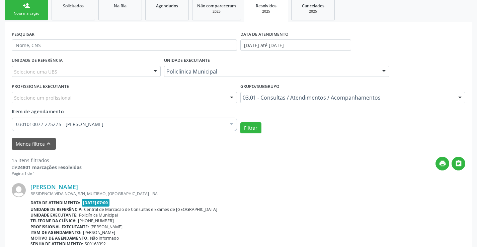
scroll to position [100, 0]
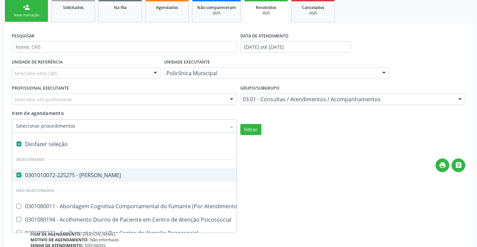
click at [99, 170] on span "0301010072-225275 - [PERSON_NAME]" at bounding box center [370, 175] width 717 height 13
checkbox Otorrinolaringologista "false"
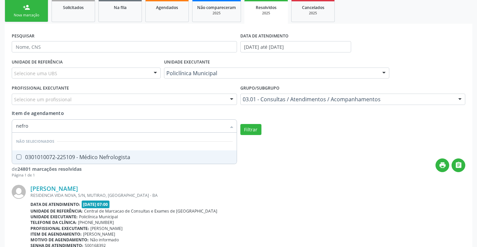
type input "nefrol"
click at [153, 157] on div "0301010072-225109 - Médico Nefrologista" at bounding box center [124, 157] width 217 height 5
checkbox Nefrologista "true"
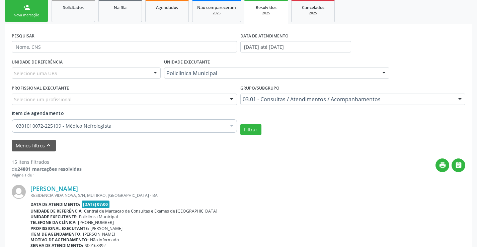
click at [261, 132] on div "Filtrar" at bounding box center [353, 129] width 229 height 11
click at [252, 130] on button "Filtrar" at bounding box center [250, 129] width 21 height 11
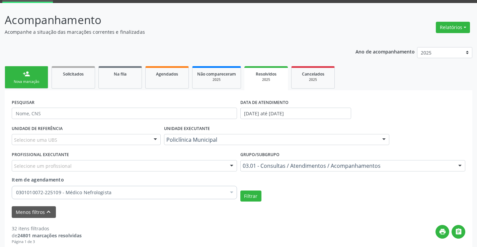
scroll to position [33, 0]
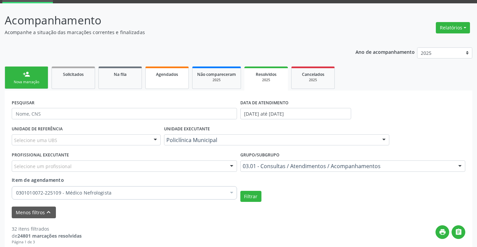
click at [154, 81] on link "Agendados" at bounding box center [167, 78] width 44 height 22
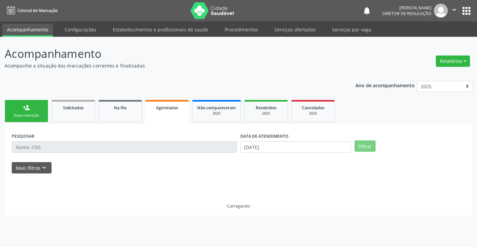
scroll to position [0, 0]
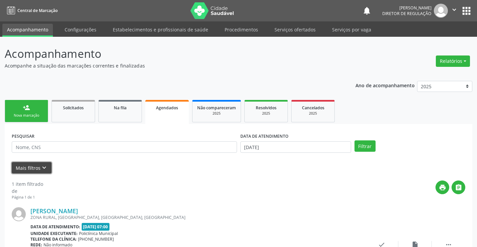
click at [42, 168] on icon "keyboard_arrow_down" at bounding box center [44, 167] width 7 height 7
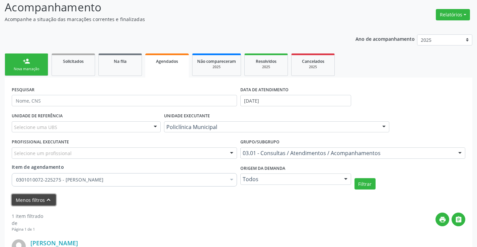
scroll to position [67, 0]
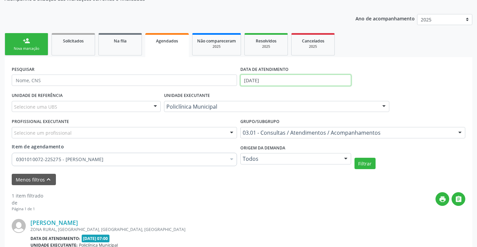
click at [260, 81] on input "[DATE]" at bounding box center [295, 80] width 111 height 11
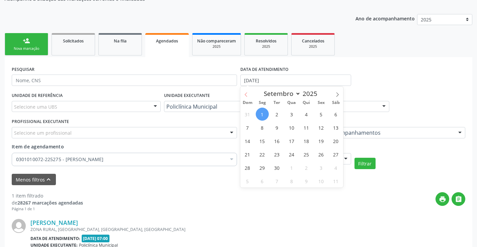
click at [246, 94] on icon at bounding box center [246, 94] width 5 height 5
select select "7"
click at [321, 116] on span "1" at bounding box center [321, 114] width 13 height 13
type input "01/08/2025"
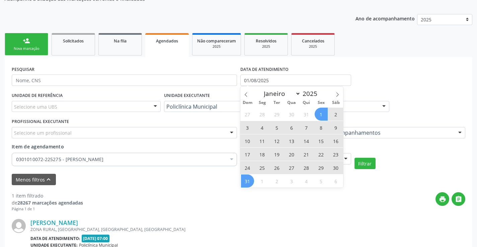
click at [246, 183] on span "31" at bounding box center [247, 181] width 13 height 13
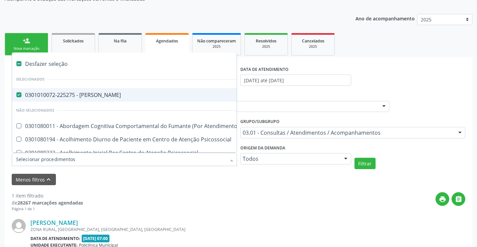
click at [98, 98] on div "0301010072-225275 - [PERSON_NAME]" at bounding box center [370, 94] width 709 height 5
checkbox Otorrinolaringologista "false"
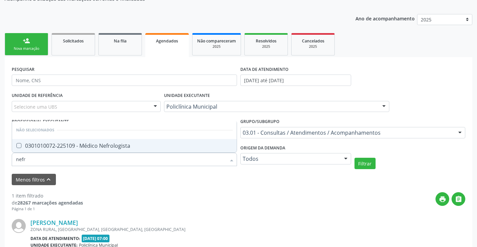
type input "nefro"
click at [104, 143] on div "0301010072-225109 - Médico Nefrologista" at bounding box center [124, 145] width 217 height 5
click at [363, 164] on button "Filtrar" at bounding box center [365, 163] width 21 height 11
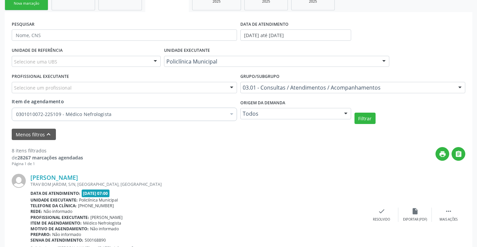
scroll to position [100, 0]
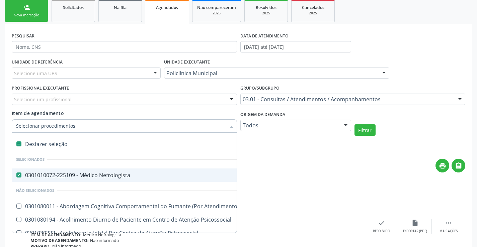
click at [87, 171] on span "0301010072-225109 - Médico Nefrologista" at bounding box center [370, 175] width 717 height 13
checkbox Nefrologista "false"
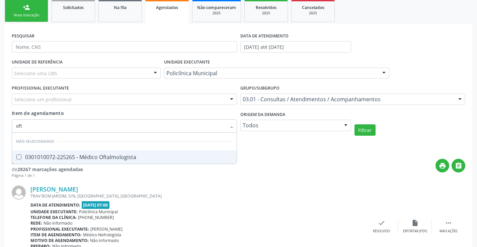
type input "ofta"
click at [156, 156] on div "0301010072-225265 - Médico Oftalmologista" at bounding box center [124, 157] width 217 height 5
checkbox Oftalmologista "true"
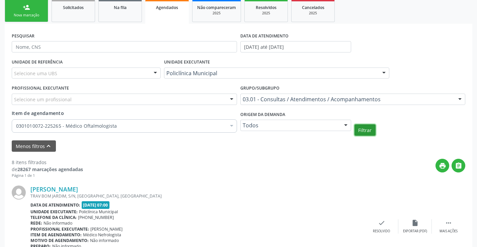
click at [364, 131] on button "Filtrar" at bounding box center [365, 130] width 21 height 11
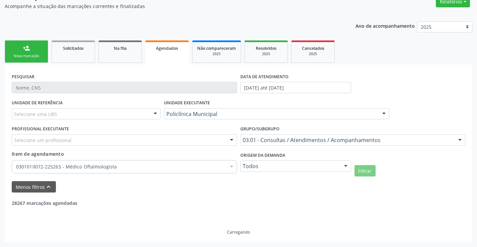
scroll to position [38, 0]
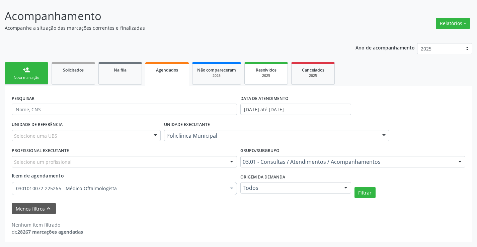
click at [272, 70] on span "Resolvidos" at bounding box center [266, 70] width 21 height 6
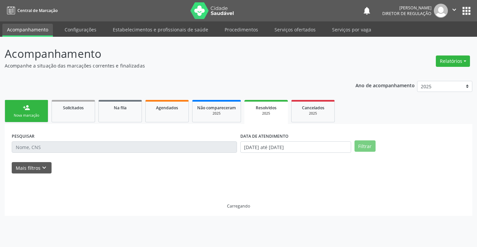
scroll to position [0, 0]
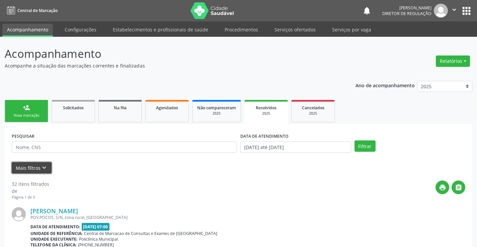
click at [33, 163] on button "Mais filtros keyboard_arrow_down" at bounding box center [32, 168] width 40 height 12
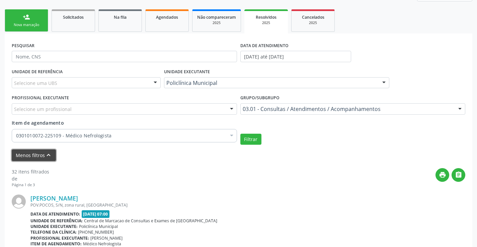
scroll to position [100, 0]
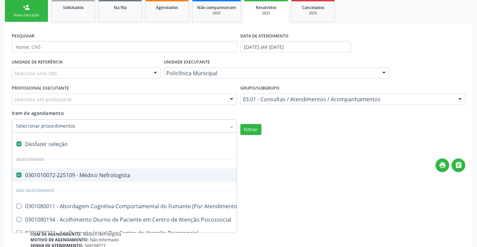
drag, startPoint x: 79, startPoint y: 179, endPoint x: 82, endPoint y: 165, distance: 13.7
click at [79, 178] on div "0301010072-225109 - Médico Nefrologista" at bounding box center [370, 175] width 709 height 5
checkbox Nefrologista "false"
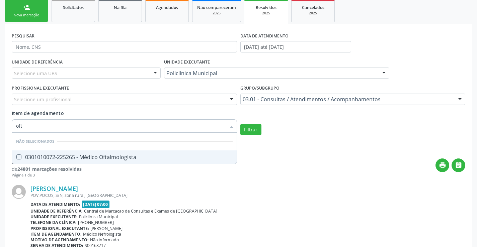
type input "ofta"
click at [103, 160] on div "0301010072-225265 - Médico Oftalmologista" at bounding box center [124, 157] width 217 height 5
drag, startPoint x: 266, startPoint y: 127, endPoint x: 249, endPoint y: 130, distance: 17.3
click at [260, 128] on div "Filtrar" at bounding box center [353, 129] width 229 height 11
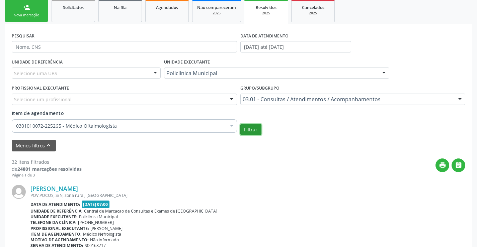
click at [249, 130] on button "Filtrar" at bounding box center [250, 129] width 21 height 11
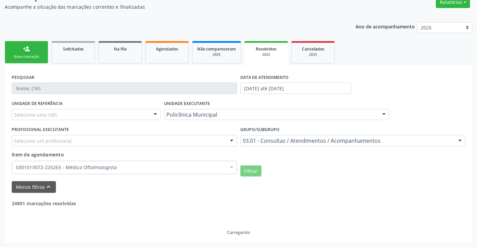
scroll to position [37, 0]
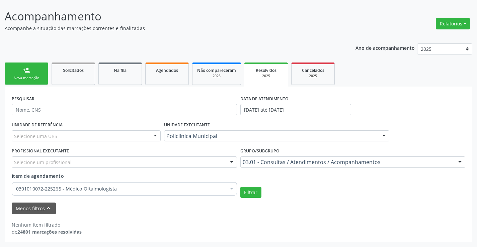
click at [175, 180] on div "Item de agendamento 0301010072-225265 - Médico Oftalmologista Desfazer seleção …" at bounding box center [124, 183] width 225 height 21
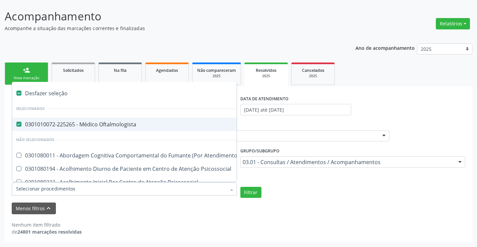
click at [124, 126] on div "0301010072-225265 - Médico Oftalmologista" at bounding box center [370, 124] width 709 height 5
checkbox Oftalmologista "false"
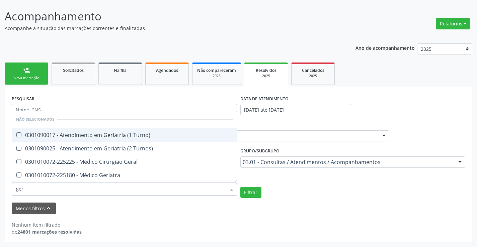
type input "geri"
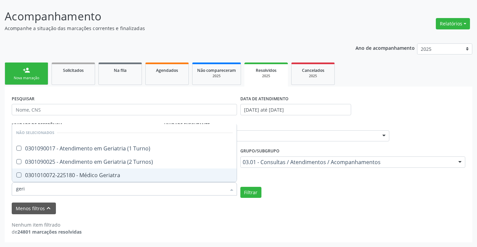
click at [137, 173] on div "0301010072-225180 - Médico Geriatra" at bounding box center [124, 175] width 217 height 5
checkbox Geriatra "true"
checkbox Turno\) "true"
checkbox Geriatra "false"
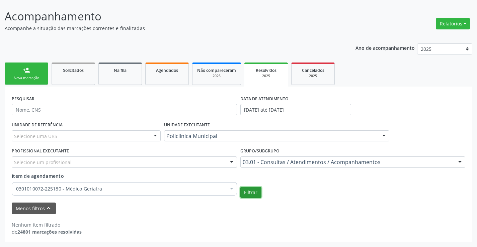
click at [245, 192] on button "Filtrar" at bounding box center [250, 192] width 21 height 11
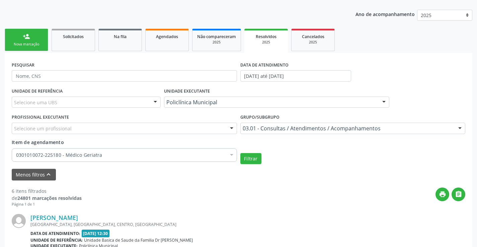
scroll to position [71, 0]
click at [163, 43] on link "Agendados" at bounding box center [167, 40] width 44 height 22
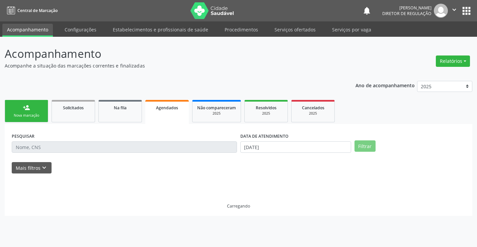
scroll to position [0, 0]
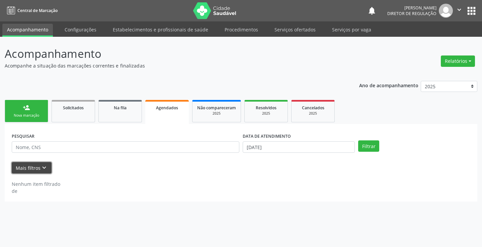
drag, startPoint x: 39, startPoint y: 172, endPoint x: 183, endPoint y: 185, distance: 144.2
click at [39, 172] on button "Mais filtros keyboard_arrow_down" at bounding box center [32, 168] width 40 height 12
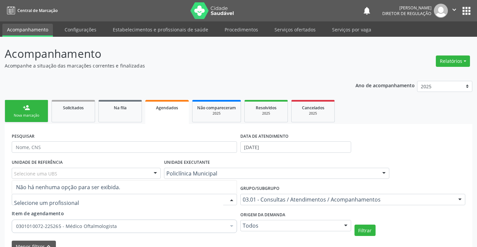
click at [198, 202] on div at bounding box center [124, 199] width 225 height 11
click at [145, 223] on div "0301010072-225265 - Médico Oftalmologista" at bounding box center [124, 226] width 225 height 13
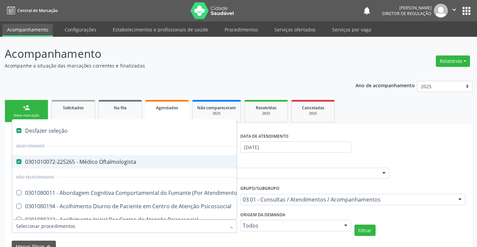
click at [142, 152] on li "Selecionados" at bounding box center [370, 147] width 717 height 18
click at [137, 166] on span "0301010072-225265 - Médico Oftalmologista" at bounding box center [370, 161] width 717 height 13
checkbox Oftalmologista "false"
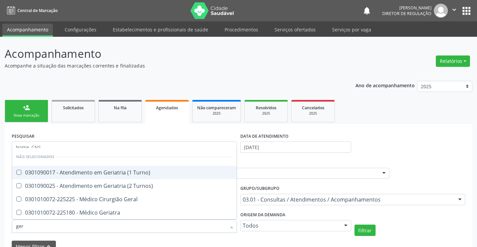
type input "geri"
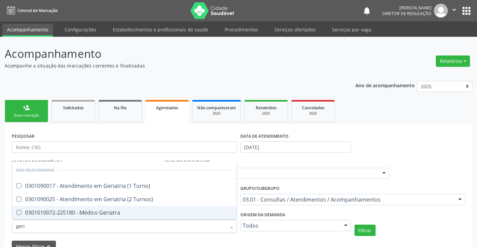
click at [124, 218] on span "0301010072-225180 - Médico Geriatra" at bounding box center [124, 212] width 225 height 13
checkbox Geriatra "true"
checkbox Turno\) "true"
checkbox Geriatra "false"
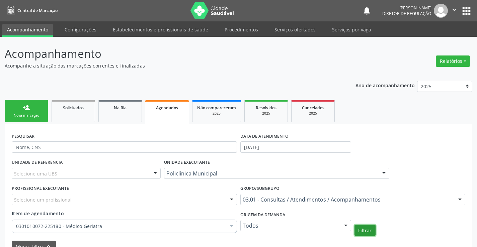
click at [364, 235] on button "Filtrar" at bounding box center [365, 230] width 21 height 11
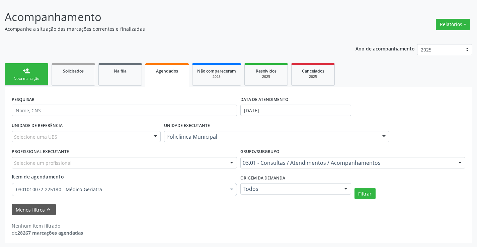
scroll to position [38, 0]
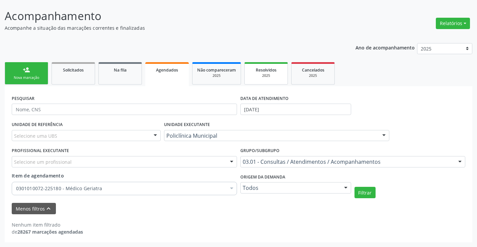
click at [270, 71] on span "Resolvidos" at bounding box center [266, 70] width 21 height 6
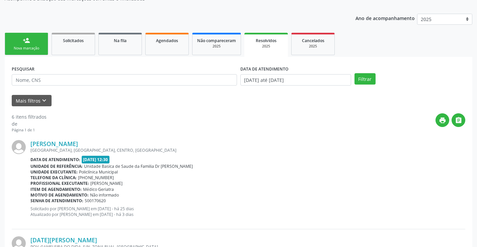
scroll to position [67, 0]
click at [42, 103] on icon "keyboard_arrow_down" at bounding box center [44, 100] width 7 height 7
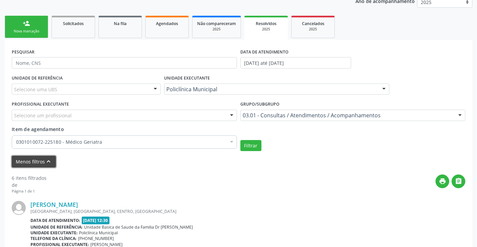
scroll to position [100, 0]
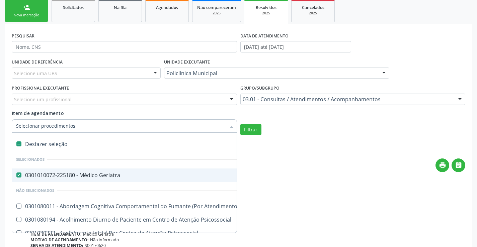
click at [94, 175] on div "0301010072-225180 - Médico Geriatra" at bounding box center [370, 175] width 709 height 5
checkbox Geriatra "false"
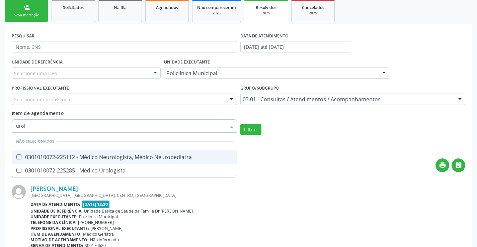
type input "urolo"
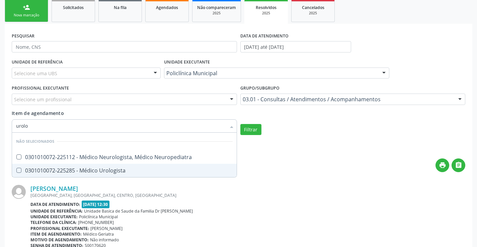
click at [118, 165] on span "0301010072-225285 - Médico Urologista" at bounding box center [124, 170] width 225 height 13
checkbox Urologista "true"
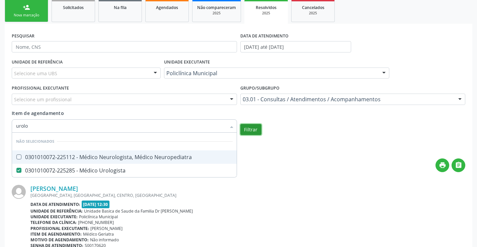
checkbox Neuropediatra "true"
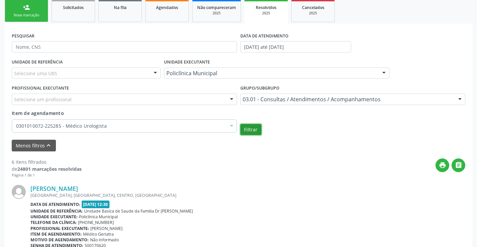
click at [252, 132] on button "Filtrar" at bounding box center [250, 129] width 21 height 11
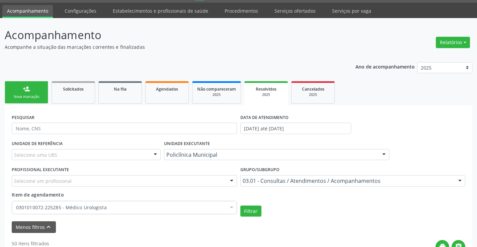
scroll to position [0, 0]
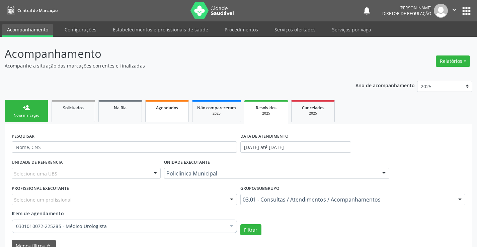
click at [166, 108] on span "Agendados" at bounding box center [167, 108] width 22 height 6
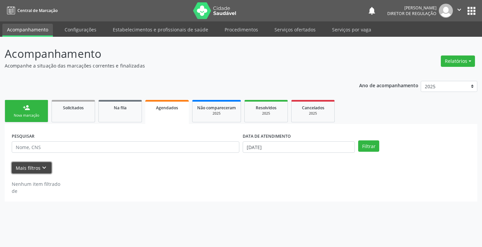
drag, startPoint x: 30, startPoint y: 166, endPoint x: 174, endPoint y: 137, distance: 146.6
click at [35, 165] on button "Mais filtros keyboard_arrow_down" at bounding box center [32, 168] width 40 height 12
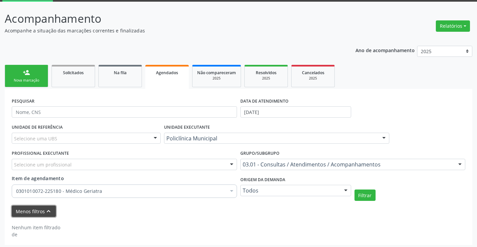
scroll to position [38, 0]
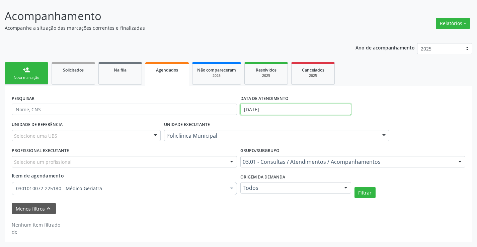
click at [277, 106] on input "[DATE]" at bounding box center [295, 109] width 111 height 11
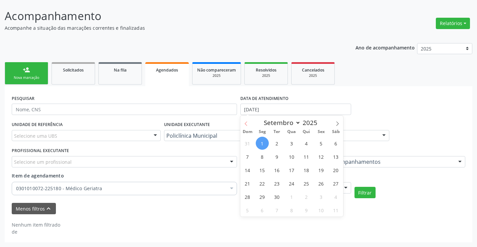
click at [248, 125] on icon at bounding box center [246, 124] width 5 height 5
select select "7"
click at [317, 146] on span "1" at bounding box center [321, 143] width 13 height 13
type input "01/08/2025"
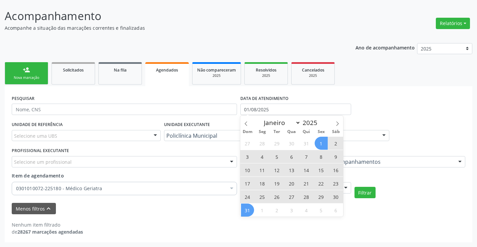
click at [250, 209] on span "31" at bounding box center [247, 210] width 13 height 13
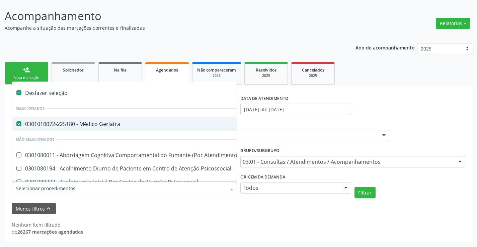
click at [209, 194] on div at bounding box center [124, 188] width 225 height 13
click at [139, 130] on span "0301010072-225180 - Médico Geriatra" at bounding box center [370, 124] width 717 height 13
checkbox Geriatra "false"
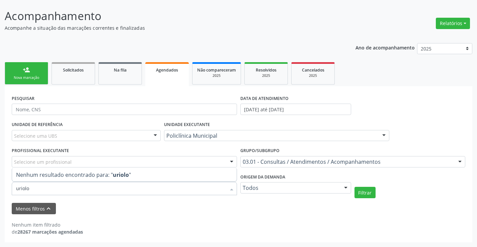
click at [23, 188] on input "uriolo" at bounding box center [121, 188] width 210 height 13
type input "urolo"
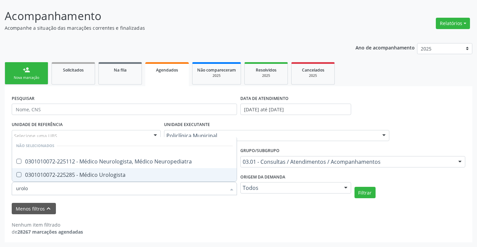
drag, startPoint x: 85, startPoint y: 175, endPoint x: 217, endPoint y: 185, distance: 132.3
click at [86, 175] on div "0301010072-225285 - Médico Urologista" at bounding box center [124, 174] width 217 height 5
checkbox Urologista "true"
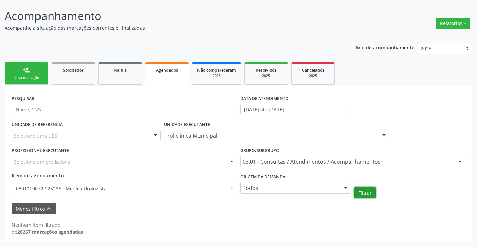
click at [361, 193] on button "Filtrar" at bounding box center [365, 192] width 21 height 11
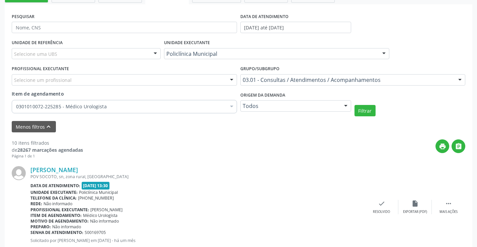
scroll to position [93, 0]
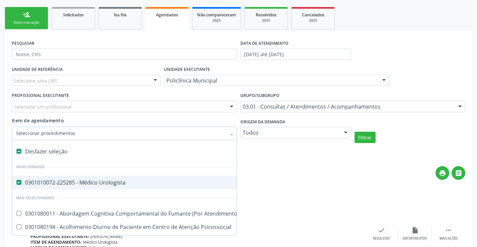
click at [80, 185] on div "0301010072-225285 - Médico Urologista" at bounding box center [370, 182] width 709 height 5
checkbox Urologista "false"
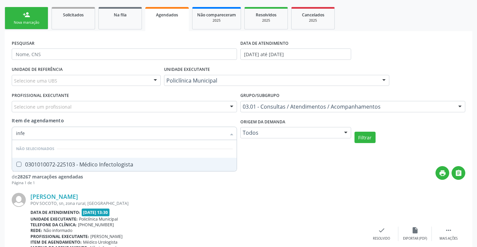
type input "infec"
click at [119, 165] on div "0301010072-225103 - Médico Infectologista" at bounding box center [124, 164] width 217 height 5
checkbox Infectologista "true"
click at [368, 137] on button "Filtrar" at bounding box center [365, 137] width 21 height 11
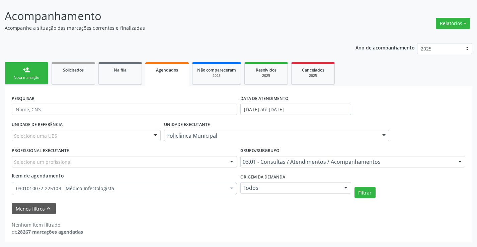
scroll to position [38, 0]
click at [270, 79] on link "Resolvidos 2025" at bounding box center [266, 73] width 44 height 22
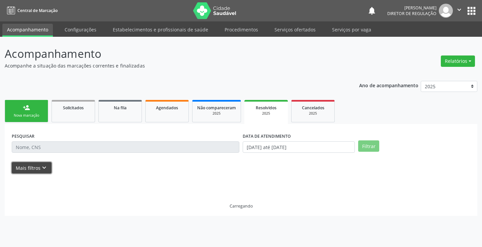
click at [27, 164] on button "Mais filtros keyboard_arrow_down" at bounding box center [32, 168] width 40 height 12
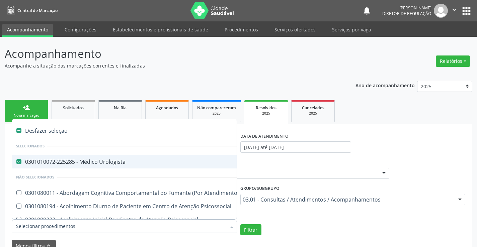
click at [117, 164] on div "0301010072-225285 - Médico Urologista" at bounding box center [370, 161] width 709 height 5
checkbox Urologista "false"
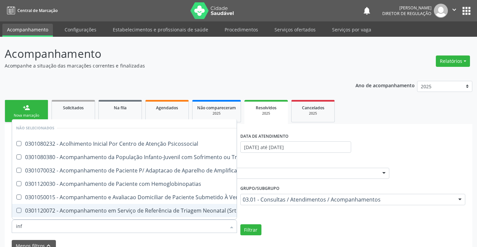
type input "infe"
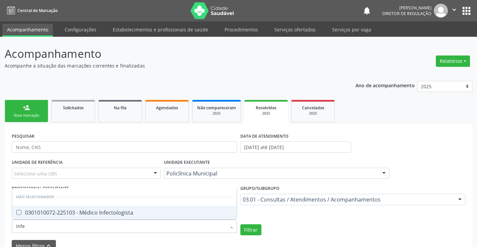
click at [129, 212] on div "0301010072-225103 - Médico Infectologista" at bounding box center [124, 212] width 217 height 5
click at [253, 231] on button "Filtrar" at bounding box center [250, 230] width 21 height 11
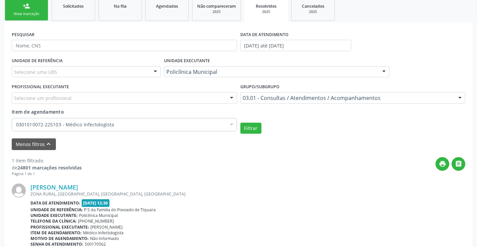
scroll to position [106, 0]
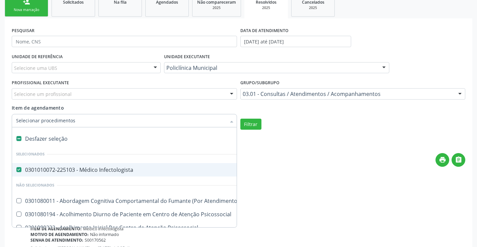
click at [93, 167] on div "0301010072-225103 - Médico Infectologista" at bounding box center [370, 169] width 709 height 5
checkbox Infectologista "false"
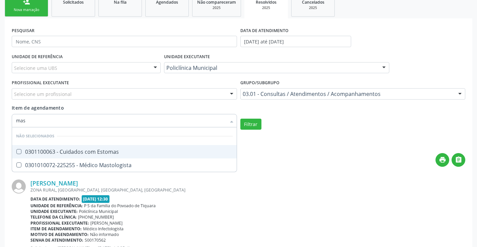
type input "mast"
drag, startPoint x: 163, startPoint y: 153, endPoint x: 219, endPoint y: 149, distance: 56.1
click at [164, 153] on div "0301010072-225255 - Médico Mastologista" at bounding box center [124, 151] width 217 height 5
checkbox Mastologista "true"
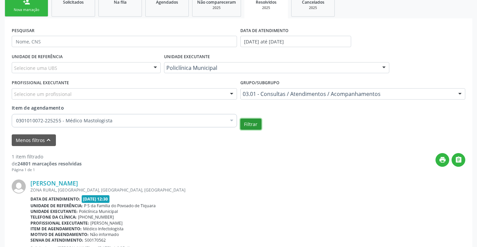
click at [257, 128] on button "Filtrar" at bounding box center [250, 124] width 21 height 11
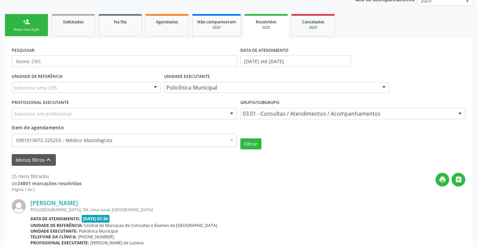
scroll to position [72, 0]
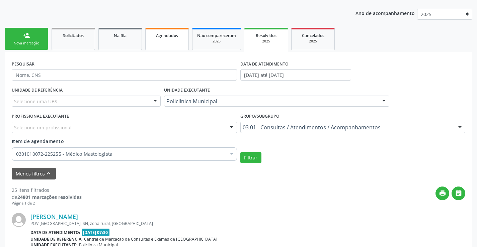
click at [168, 47] on link "Agendados" at bounding box center [167, 39] width 44 height 22
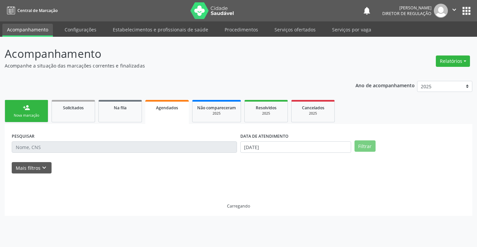
scroll to position [0, 0]
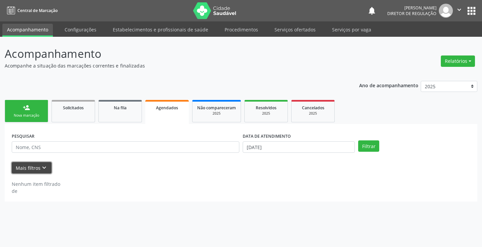
click at [25, 167] on button "Mais filtros keyboard_arrow_down" at bounding box center [32, 168] width 40 height 12
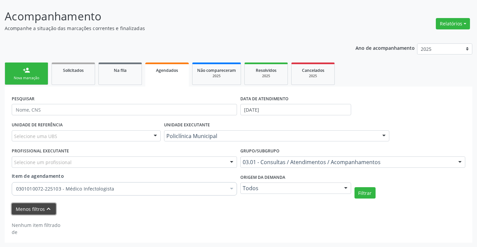
scroll to position [38, 0]
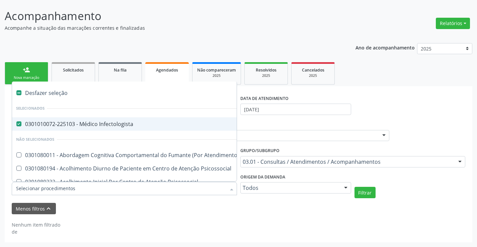
click at [119, 124] on div "0301010072-225103 - Médico Infectologista" at bounding box center [370, 124] width 709 height 5
checkbox Infectologista "false"
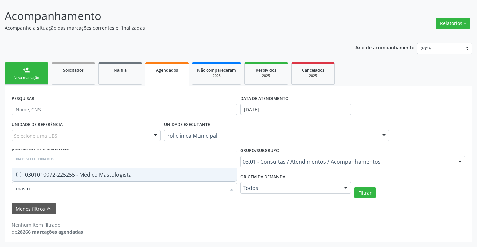
type input "mastol"
click at [117, 175] on div "0301010072-225255 - Médico Mastologista" at bounding box center [124, 174] width 217 height 5
checkbox Mastologista "true"
click at [360, 193] on button "Filtrar" at bounding box center [365, 192] width 21 height 11
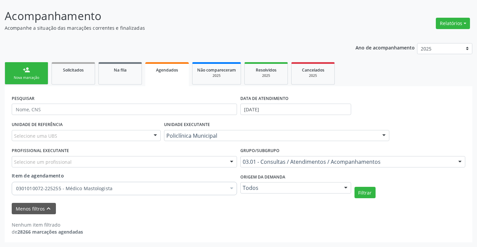
click at [372, 201] on form "PESQUISAR DATA DE ATENDIMENTO [DATE] UNIDADE DE REFERÊNCIA Selecione uma UBS To…" at bounding box center [239, 153] width 454 height 121
click at [363, 195] on button "Filtrar" at bounding box center [365, 192] width 21 height 11
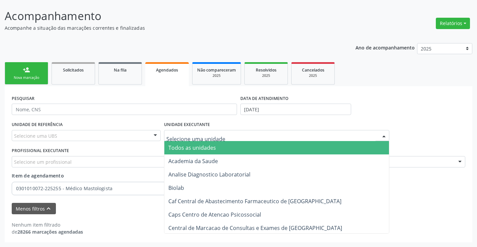
click at [218, 148] on span "Todos as unidades" at bounding box center [276, 147] width 225 height 13
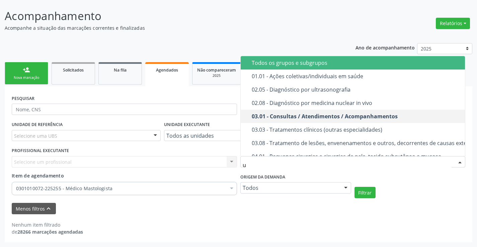
type input "ul"
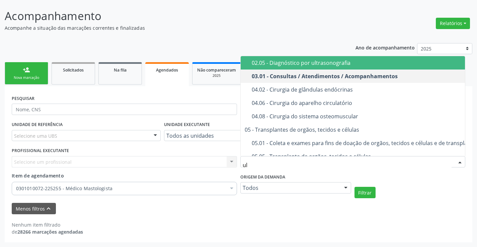
click at [334, 57] on span "02.05 - Diagnóstico por ultrasonografia" at bounding box center [360, 62] width 239 height 13
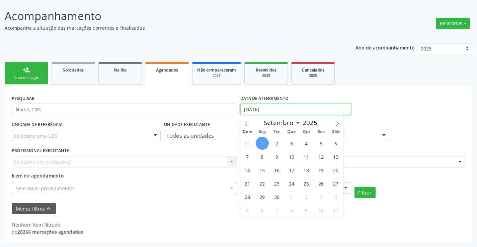
click at [297, 110] on input "[DATE]" at bounding box center [295, 109] width 111 height 11
click at [247, 120] on span at bounding box center [245, 121] width 11 height 11
select select "7"
click at [324, 146] on span "1" at bounding box center [321, 143] width 13 height 13
type input "01/08/2025"
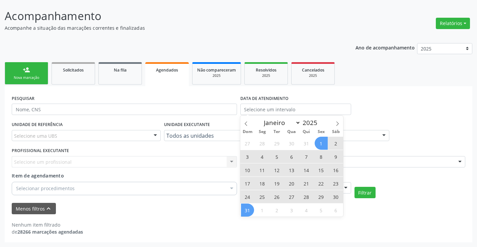
drag, startPoint x: 237, startPoint y: 211, endPoint x: 257, endPoint y: 212, distance: 20.4
click at [240, 211] on div "Menos filtros keyboard_arrow_up" at bounding box center [238, 209] width 457 height 12
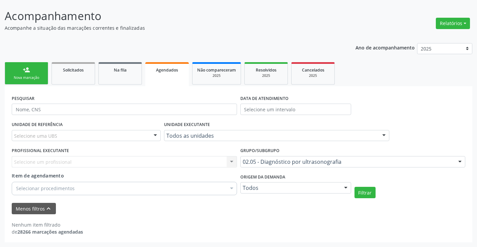
click at [263, 99] on label "DATA DE ATENDIMENTO" at bounding box center [264, 98] width 48 height 10
click at [265, 107] on input "text" at bounding box center [295, 109] width 111 height 11
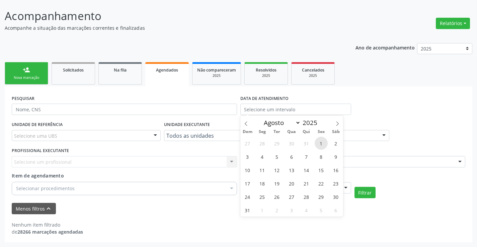
click at [319, 141] on span "1" at bounding box center [321, 143] width 13 height 13
type input "01/08/2025"
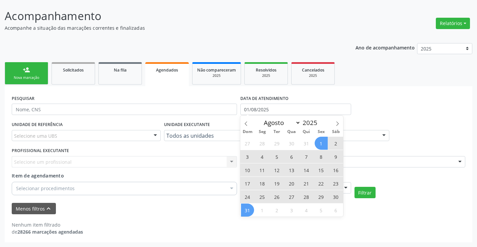
drag, startPoint x: 244, startPoint y: 208, endPoint x: 257, endPoint y: 208, distance: 13.1
click at [245, 208] on span "31" at bounding box center [247, 210] width 13 height 13
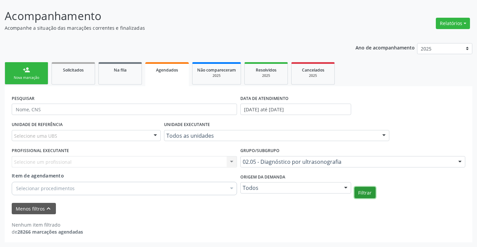
click at [365, 196] on button "Filtrar" at bounding box center [365, 192] width 21 height 11
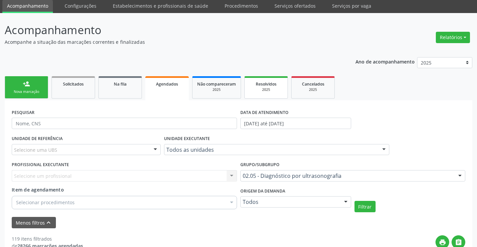
scroll to position [4, 0]
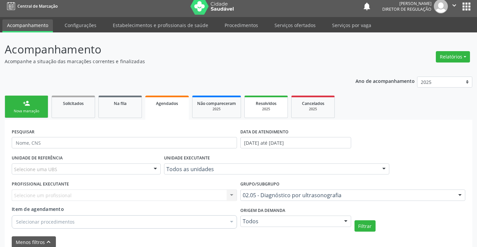
click at [276, 109] on div "2025" at bounding box center [265, 109] width 33 height 5
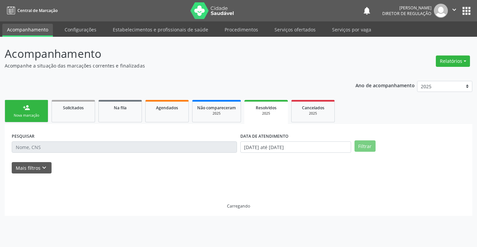
scroll to position [0, 0]
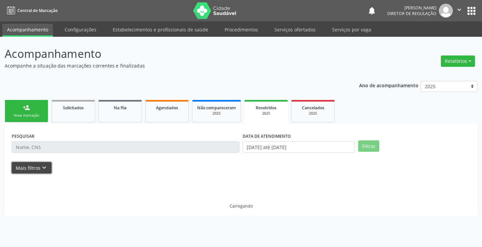
click at [37, 170] on button "Mais filtros keyboard_arrow_down" at bounding box center [32, 168] width 40 height 12
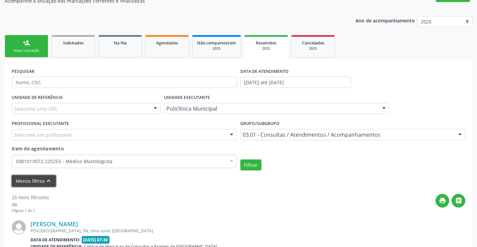
scroll to position [67, 0]
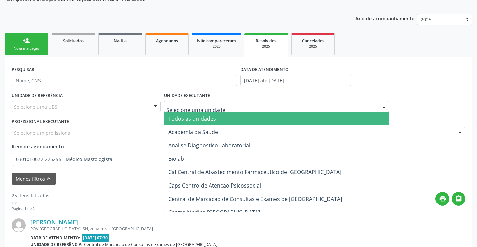
click at [225, 122] on span "Todos as unidades" at bounding box center [276, 118] width 225 height 13
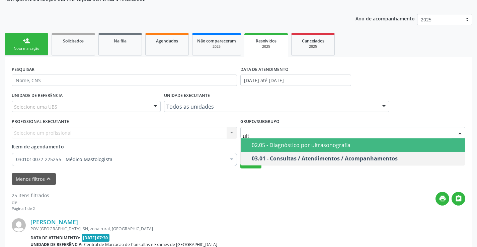
type input "ultr"
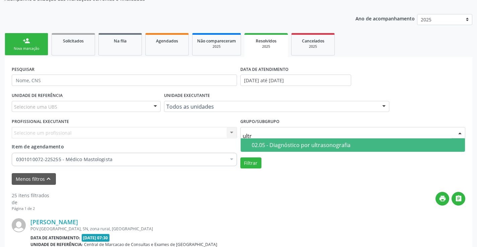
click at [271, 148] on div "02.05 - Diagnóstico por ultrasonografia" at bounding box center [357, 145] width 210 height 5
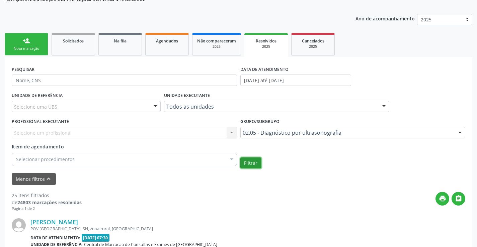
click at [249, 160] on button "Filtrar" at bounding box center [250, 163] width 21 height 11
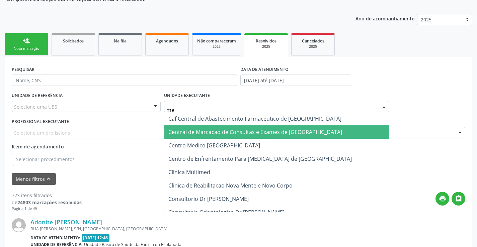
type input "med"
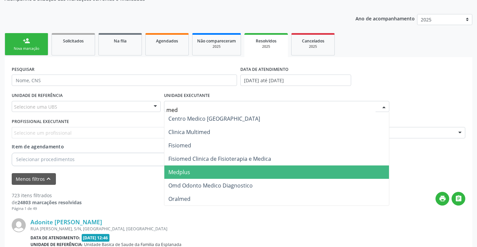
click at [210, 169] on span "Medplus" at bounding box center [276, 172] width 225 height 13
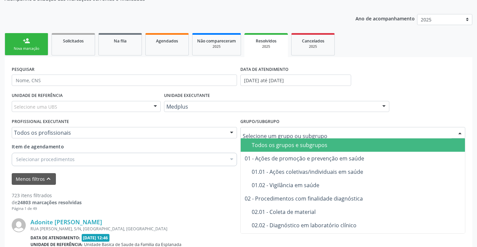
click at [279, 150] on span "Todos os grupos e subgrupos" at bounding box center [361, 145] width 241 height 13
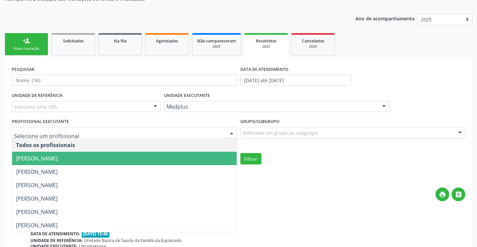
click at [201, 164] on span "[PERSON_NAME]" at bounding box center [124, 158] width 225 height 13
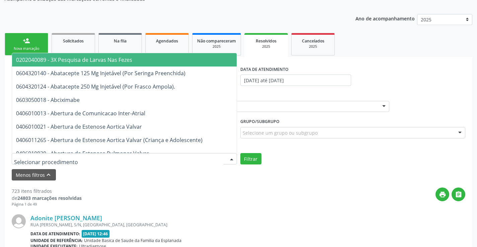
click at [206, 158] on div at bounding box center [124, 158] width 225 height 11
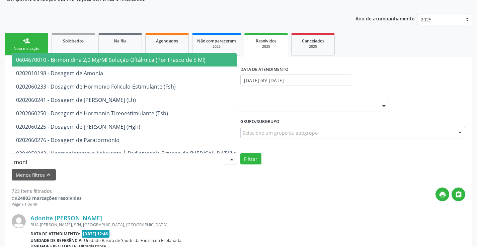
type input "monit"
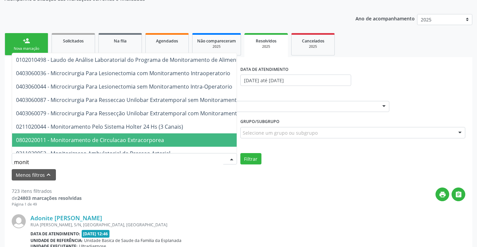
scroll to position [25, 0]
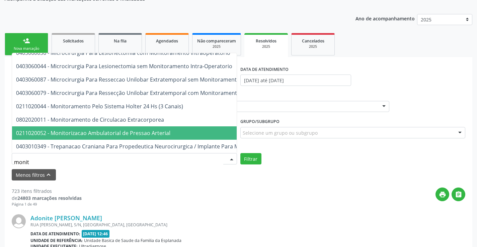
click at [165, 134] on span "0211020052 - Monitorizacao Ambulatorial de Pressao Arterial" at bounding box center [174, 133] width 325 height 13
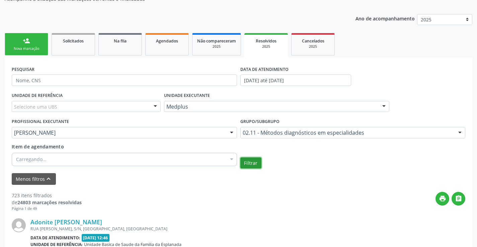
click at [248, 159] on button "Filtrar" at bounding box center [250, 163] width 21 height 11
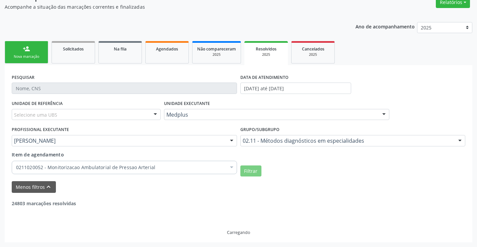
scroll to position [37, 0]
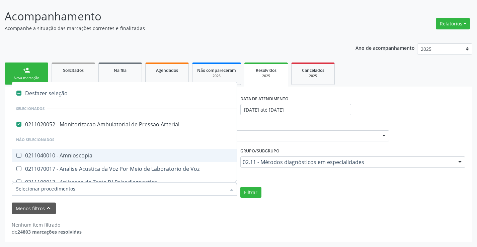
click at [158, 134] on li "Não selecionados" at bounding box center [168, 140] width 312 height 18
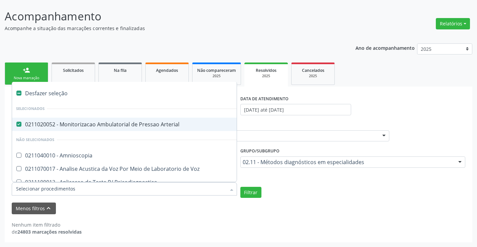
click at [164, 126] on div "0211020052 - Monitorizacao Ambulatorial de Pressao Arterial" at bounding box center [168, 124] width 304 height 5
checkbox Arterial "false"
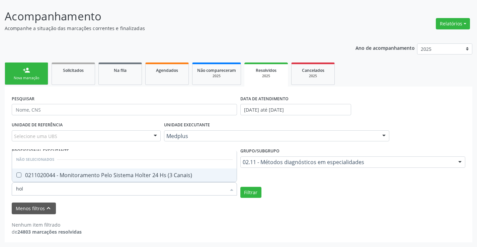
type input "holt"
drag, startPoint x: 189, startPoint y: 181, endPoint x: 235, endPoint y: 188, distance: 46.4
click at [190, 180] on span "0211020044 - Monitoramento Pelo Sistema Holter 24 Hs (3 Canais)" at bounding box center [124, 175] width 225 height 13
checkbox Canais\) "true"
click at [250, 195] on button "Filtrar" at bounding box center [250, 192] width 21 height 11
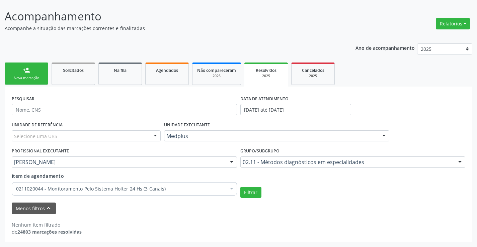
click at [249, 142] on div "UNIDADE EXECUTANTE Medplus Todos as unidades Academia da Saude Analise Diagnost…" at bounding box center [276, 133] width 229 height 26
click at [249, 140] on div "Medplus" at bounding box center [276, 136] width 225 height 11
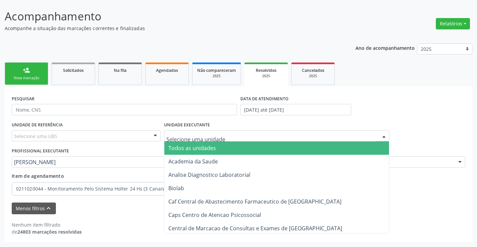
click at [249, 154] on span "Todos as unidades" at bounding box center [276, 148] width 225 height 13
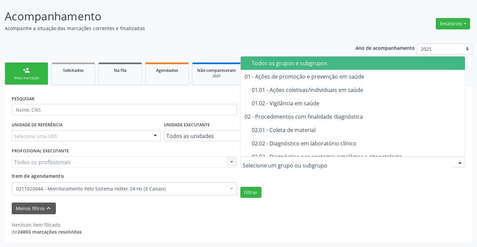
click at [289, 167] on div at bounding box center [352, 162] width 225 height 11
click at [278, 65] on div "Todos os grupos e subgrupos" at bounding box center [365, 63] width 226 height 5
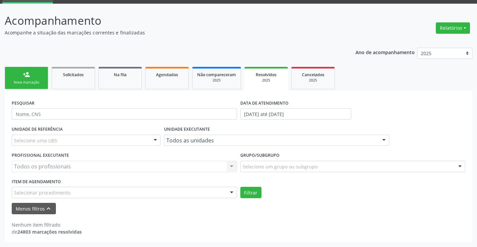
scroll to position [33, 0]
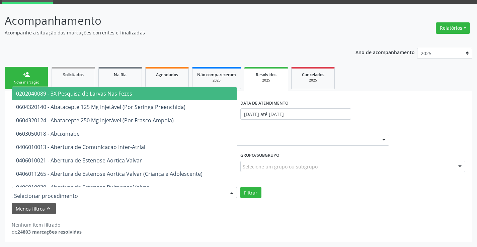
click at [189, 193] on div at bounding box center [124, 192] width 225 height 11
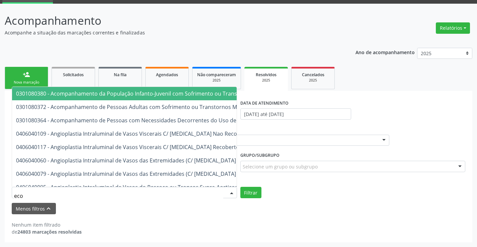
type input "ecoc"
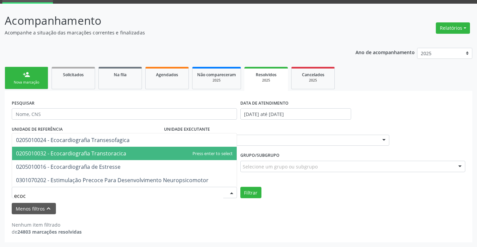
click at [133, 157] on span "0205010032 - Ecocardiografia Transtoracica" at bounding box center [124, 153] width 225 height 13
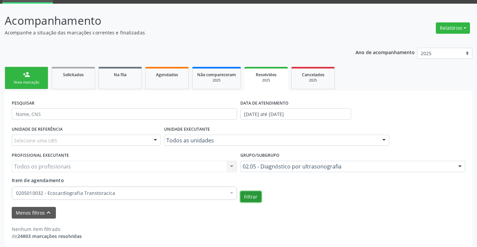
click at [249, 199] on button "Filtrar" at bounding box center [250, 197] width 21 height 11
click at [173, 77] on span "Agendados" at bounding box center [167, 75] width 22 height 6
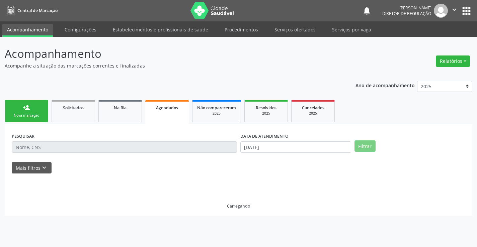
scroll to position [0, 0]
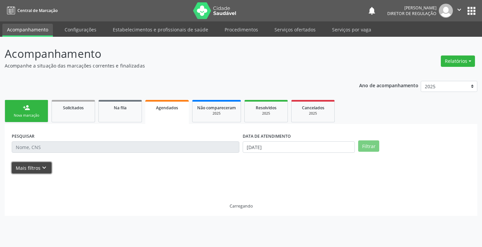
click at [48, 171] on button "Mais filtros keyboard_arrow_down" at bounding box center [32, 168] width 40 height 12
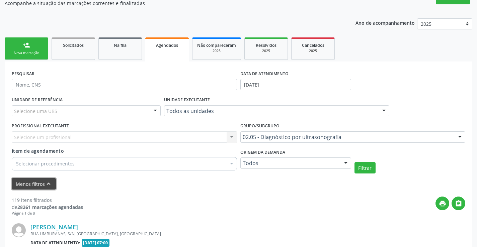
scroll to position [67, 0]
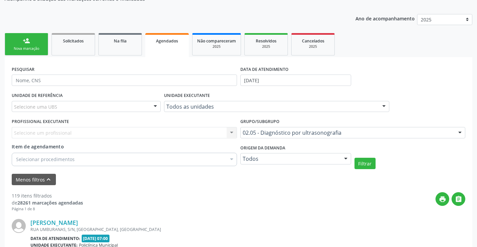
click at [211, 162] on div "Selecionar procedimentos" at bounding box center [124, 159] width 225 height 13
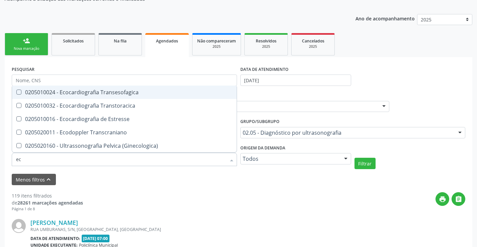
type input "eco"
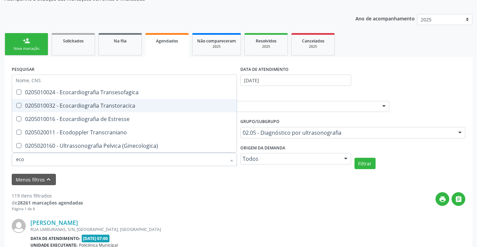
click at [165, 112] on span "0205010032 - Ecocardiografia Transtoracica" at bounding box center [124, 105] width 225 height 13
checkbox Transtoracica "true"
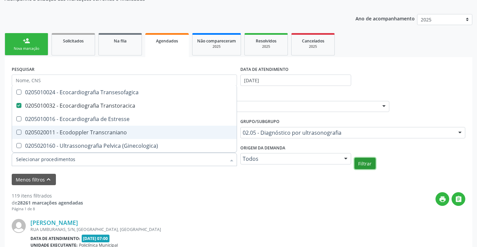
click at [360, 164] on button "Filtrar" at bounding box center [365, 163] width 21 height 11
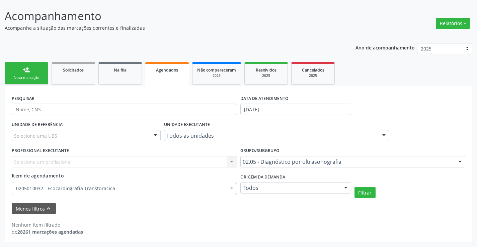
scroll to position [38, 0]
click at [220, 140] on div at bounding box center [276, 135] width 225 height 11
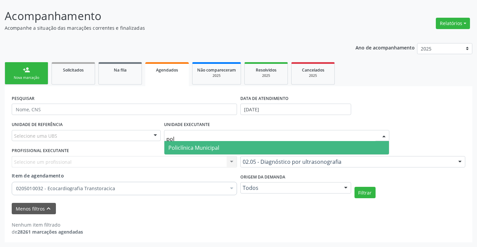
type input "poli"
click at [216, 149] on span "Policlínica Municipal" at bounding box center [193, 147] width 51 height 7
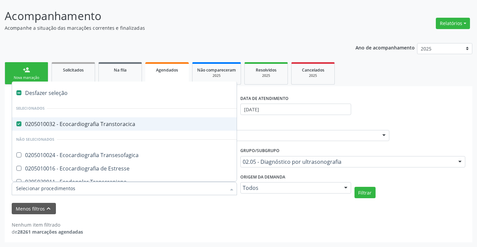
click at [161, 122] on div "0205010032 - Ecocardiografia Transtoracica" at bounding box center [154, 124] width 277 height 5
checkbox Transtoracica "false"
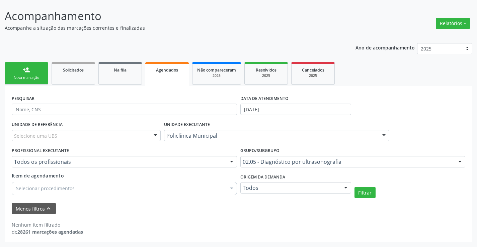
click at [329, 151] on div "Grupo/Subgrupo 02.05 - Diagnóstico por ultrasonografia Todos os grupos e subgru…" at bounding box center [352, 156] width 225 height 21
click at [324, 168] on div "Grupo/Subgrupo 02.05 - Diagnóstico por ultrasonografia Todos os grupos e subgru…" at bounding box center [353, 159] width 229 height 26
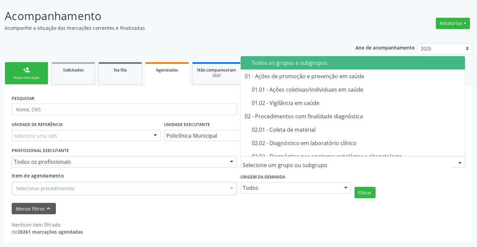
click at [291, 60] on div "Todos os grupos e subgrupos" at bounding box center [365, 62] width 226 height 5
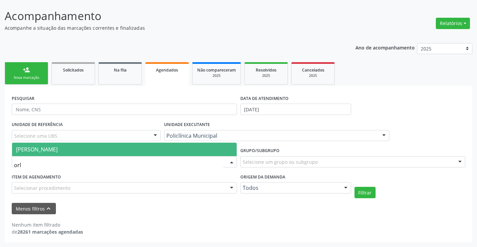
type input "orli"
click at [166, 150] on span "[PERSON_NAME]" at bounding box center [124, 149] width 225 height 13
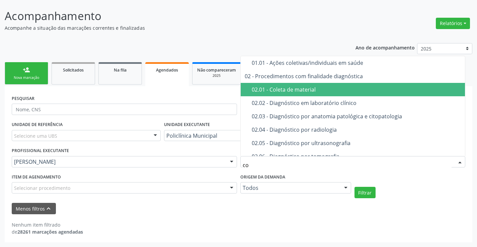
type input "con"
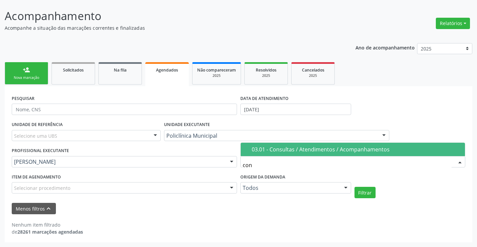
click at [311, 159] on input "con" at bounding box center [347, 165] width 209 height 13
click at [313, 156] on span "03.01 - Consultas / Atendimentos / Acompanhamentos" at bounding box center [353, 149] width 225 height 13
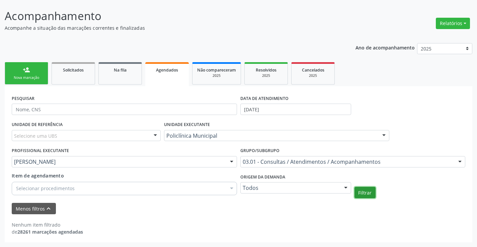
click at [366, 194] on button "Filtrar" at bounding box center [365, 192] width 21 height 11
click at [352, 196] on div "Origem da demanda Todos Todos Cadastrado pela central Solicitado pelo cidadão N…" at bounding box center [296, 185] width 114 height 26
click at [265, 110] on input "[DATE]" at bounding box center [295, 109] width 111 height 11
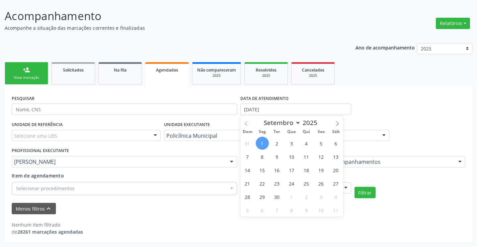
click at [243, 123] on span at bounding box center [245, 121] width 11 height 11
select select "7"
click at [316, 147] on span "1" at bounding box center [321, 143] width 13 height 13
type input "01/08/2025"
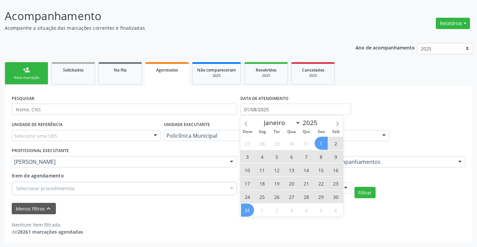
drag, startPoint x: 246, startPoint y: 212, endPoint x: 277, endPoint y: 211, distance: 31.5
click at [248, 213] on span "31" at bounding box center [247, 210] width 13 height 13
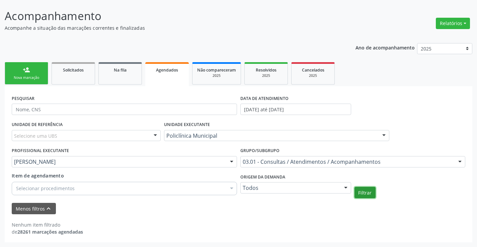
click at [365, 193] on button "Filtrar" at bounding box center [365, 192] width 21 height 11
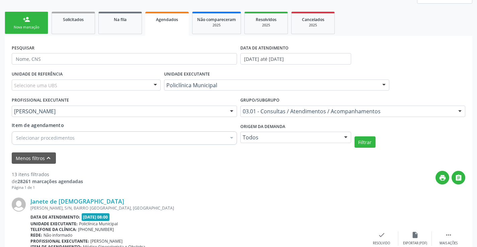
scroll to position [60, 0]
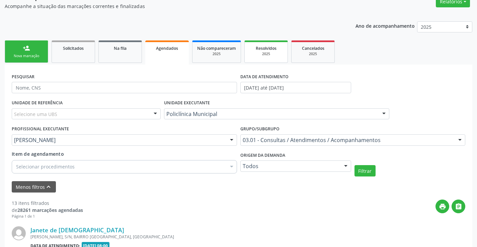
click at [272, 48] on span "Resolvidos" at bounding box center [266, 49] width 21 height 6
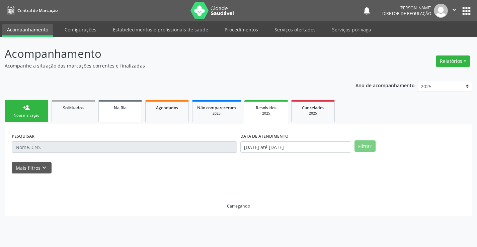
scroll to position [0, 0]
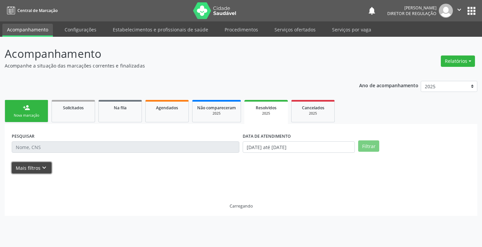
drag, startPoint x: 35, startPoint y: 171, endPoint x: 218, endPoint y: 172, distance: 183.5
click at [35, 172] on button "Mais filtros keyboard_arrow_down" at bounding box center [32, 168] width 40 height 12
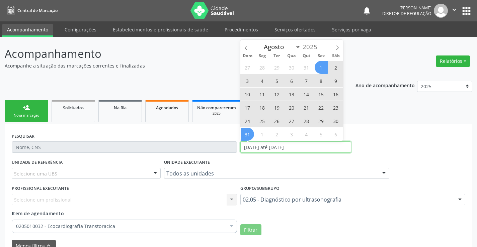
click at [262, 146] on input "[DATE] até [DATE]" at bounding box center [295, 147] width 111 height 11
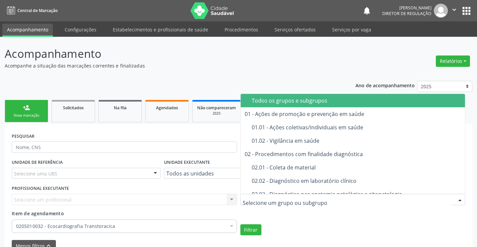
click at [286, 106] on span "Todos os grupos e subgrupos" at bounding box center [361, 100] width 241 height 13
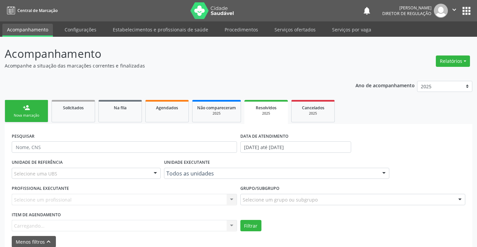
click at [213, 179] on div "UNIDADE EXECUTANTE Todos as unidades Todos as unidades Academia da Saude Analis…" at bounding box center [276, 171] width 229 height 26
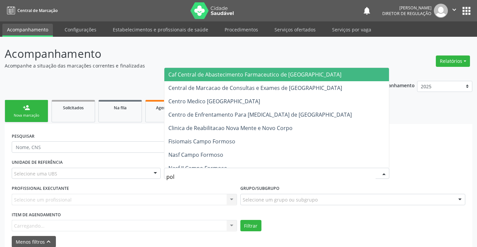
type input "poli"
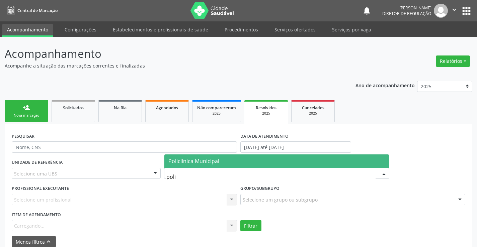
click at [221, 165] on span "Policlínica Municipal" at bounding box center [276, 161] width 225 height 13
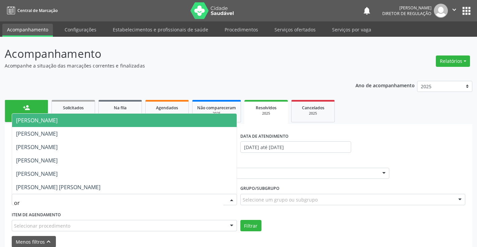
type input "orl"
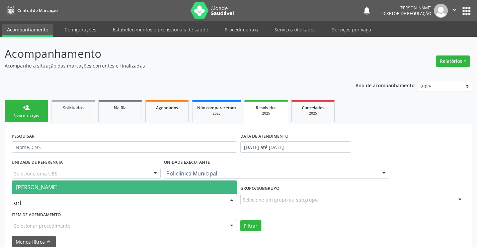
click at [163, 191] on span "[PERSON_NAME]" at bounding box center [124, 187] width 225 height 13
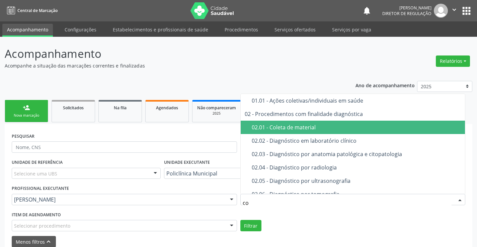
type input "con"
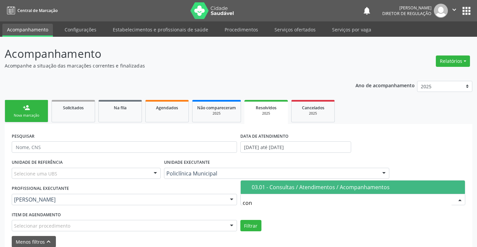
drag, startPoint x: 301, startPoint y: 184, endPoint x: 256, endPoint y: 211, distance: 52.4
click at [298, 186] on div "03.01 - Consultas / Atendimentos / Acompanhamentos" at bounding box center [357, 187] width 210 height 5
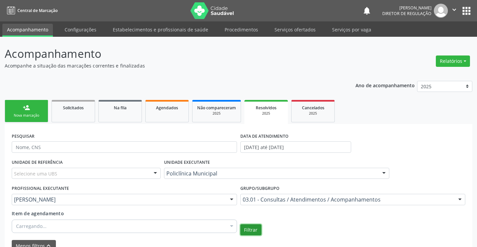
click at [247, 234] on button "Filtrar" at bounding box center [250, 230] width 21 height 11
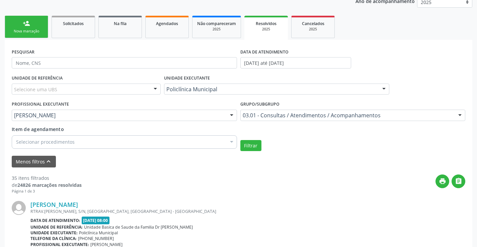
scroll to position [59, 0]
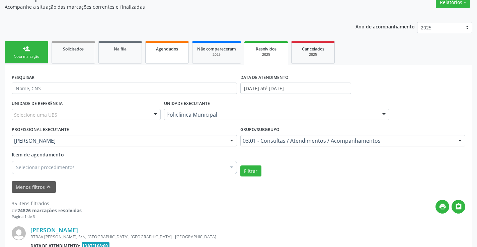
click at [162, 55] on link "Agendados" at bounding box center [167, 52] width 44 height 22
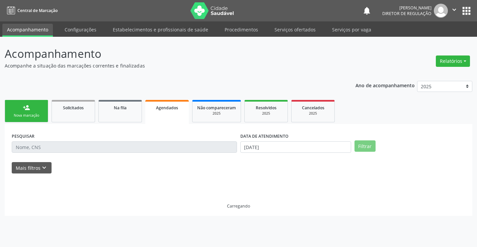
scroll to position [0, 0]
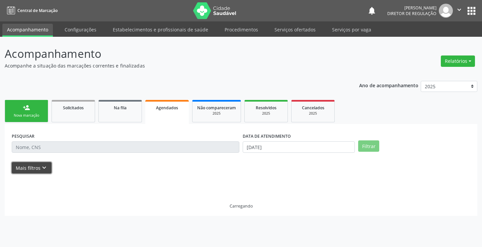
click at [47, 172] on button "Mais filtros keyboard_arrow_down" at bounding box center [32, 168] width 40 height 12
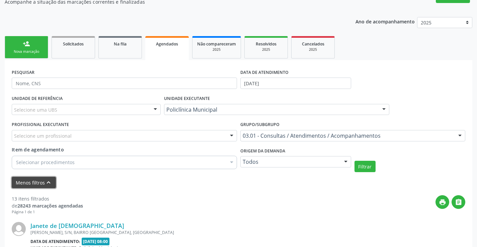
scroll to position [67, 0]
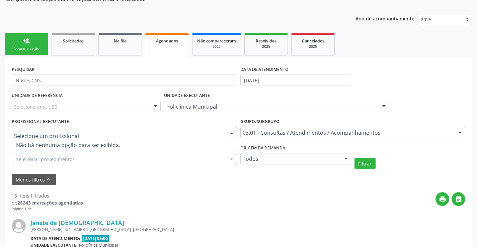
click at [151, 130] on div at bounding box center [124, 132] width 225 height 11
click at [151, 130] on input "text" at bounding box center [118, 136] width 209 height 13
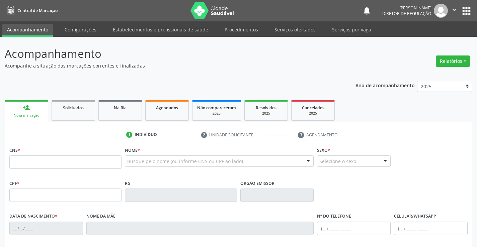
scroll to position [67, 0]
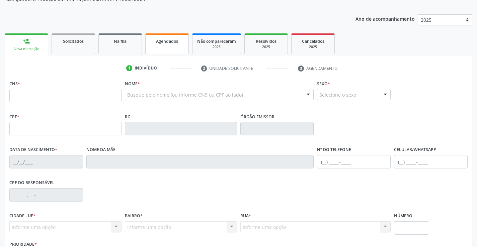
click at [168, 48] on link "Agendados" at bounding box center [167, 43] width 44 height 21
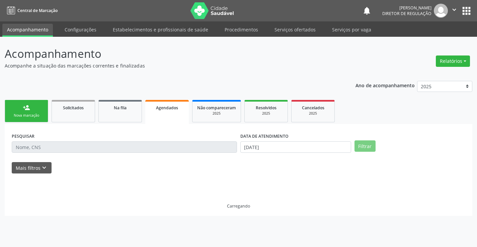
scroll to position [0, 0]
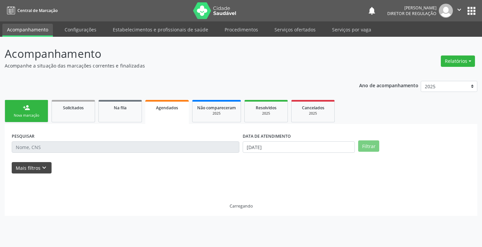
click at [24, 164] on form "PESQUISAR DATA DE ATENDIMENTO [DATE] Filtrar UNIDADE DE REFERÊNCIA Selecione um…" at bounding box center [241, 152] width 459 height 43
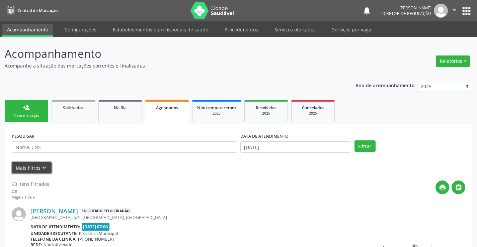
click at [27, 168] on button "Mais filtros keyboard_arrow_down" at bounding box center [32, 168] width 40 height 12
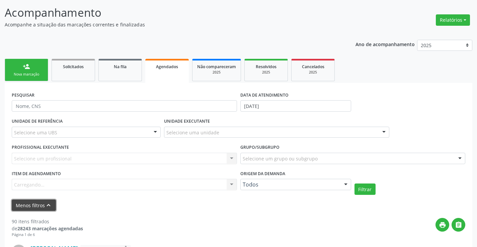
scroll to position [100, 0]
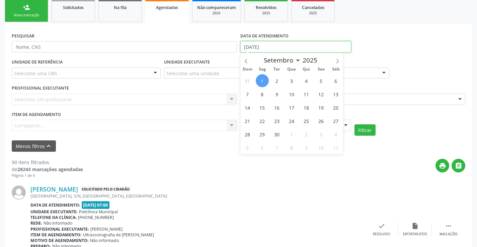
click at [286, 46] on input "[DATE]" at bounding box center [295, 46] width 111 height 11
click at [249, 59] on span at bounding box center [245, 58] width 11 height 11
select select "7"
click at [320, 81] on span "1" at bounding box center [321, 80] width 13 height 13
type input "01/08/2025"
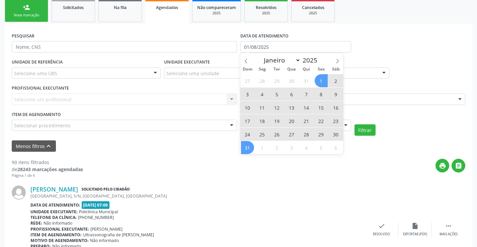
click at [248, 148] on span "31" at bounding box center [247, 147] width 13 height 13
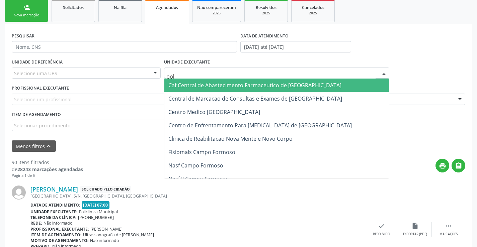
type input "poli"
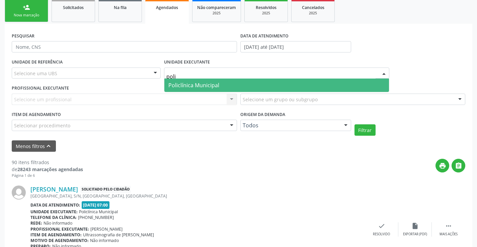
click at [216, 85] on span "Policlínica Municipal" at bounding box center [193, 85] width 51 height 7
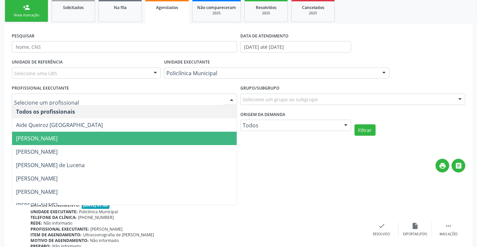
click at [180, 137] on span "[PERSON_NAME]" at bounding box center [124, 138] width 225 height 13
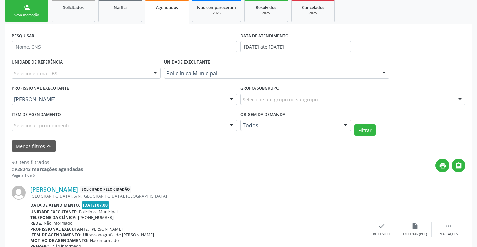
click at [334, 105] on div "Grupo/Subgrupo Selecione um grupo ou subgrupo Todos os grupos e subgrupos 01 - …" at bounding box center [353, 96] width 229 height 26
click at [331, 98] on div "Selecione um grupo ou subgrupo" at bounding box center [352, 99] width 225 height 11
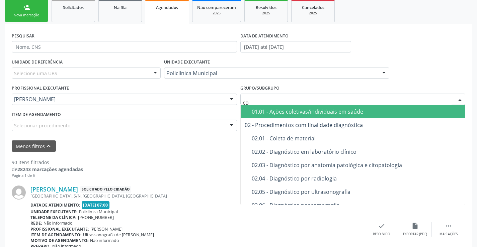
type input "con"
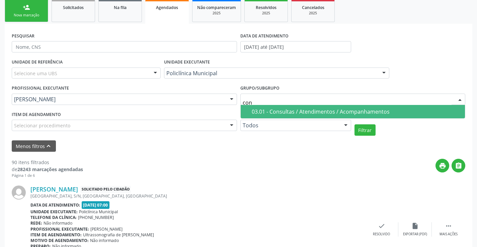
click at [327, 112] on div "03.01 - Consultas / Atendimentos / Acompanhamentos" at bounding box center [357, 111] width 210 height 5
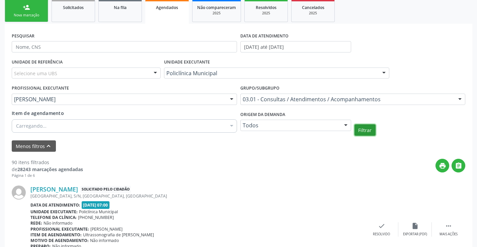
click at [369, 130] on button "Filtrar" at bounding box center [365, 130] width 21 height 11
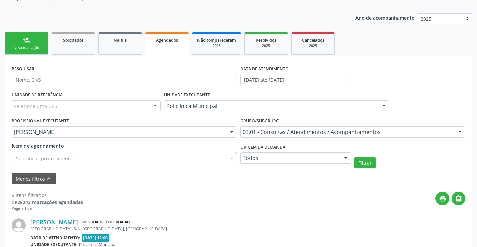
scroll to position [67, 0]
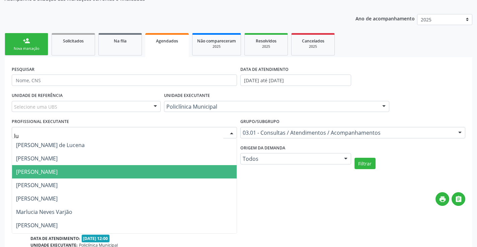
type input "lua"
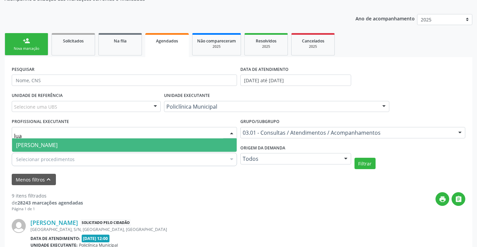
click at [149, 144] on span "[PERSON_NAME]" at bounding box center [124, 145] width 225 height 13
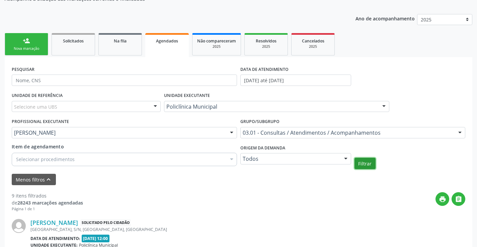
click at [357, 162] on button "Filtrar" at bounding box center [365, 163] width 21 height 11
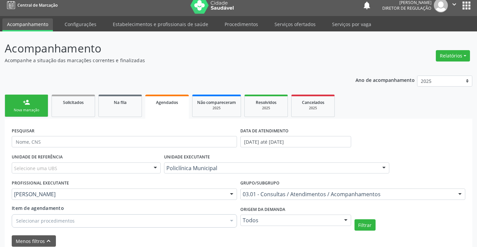
scroll to position [0, 0]
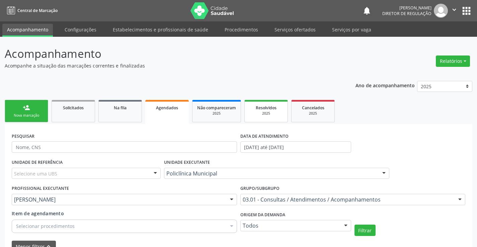
click at [283, 116] on link "Resolvidos 2025" at bounding box center [266, 111] width 44 height 22
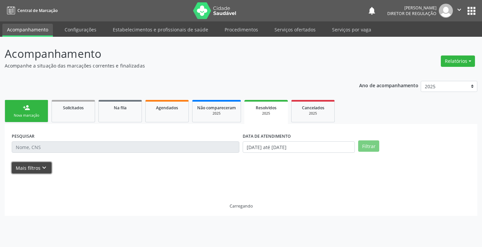
click at [34, 167] on button "Mais filtros keyboard_arrow_down" at bounding box center [32, 168] width 40 height 12
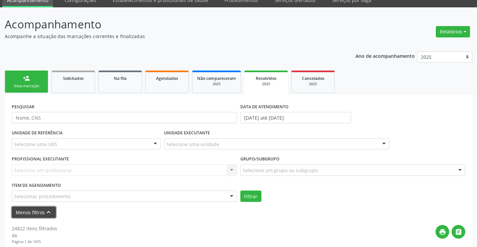
scroll to position [33, 0]
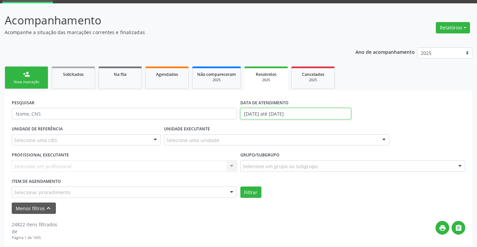
click at [265, 115] on input "[DATE] até [DATE]" at bounding box center [295, 113] width 111 height 11
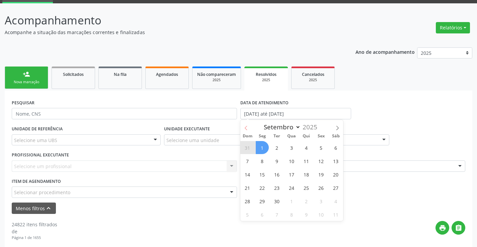
click at [248, 132] on span at bounding box center [245, 125] width 11 height 11
select select "7"
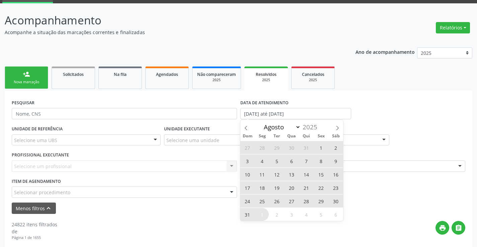
click at [317, 151] on span "1" at bounding box center [321, 147] width 13 height 13
type input "01/08/2025"
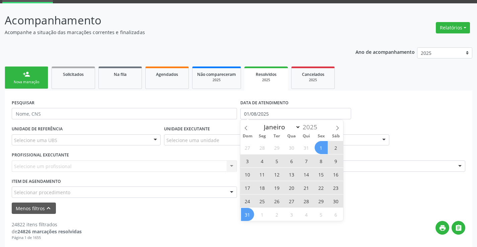
click at [250, 218] on span "31" at bounding box center [247, 214] width 13 height 13
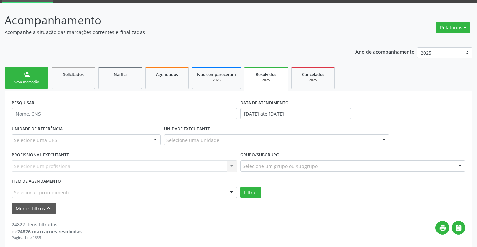
click at [213, 146] on div "UNIDADE EXECUTANTE Selecione uma unidade Todos as unidades Academia da Saude An…" at bounding box center [276, 137] width 229 height 26
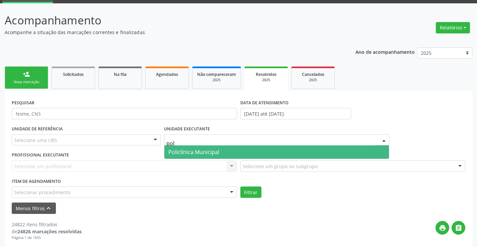
type input "poli"
click at [211, 156] on span "Policlínica Municipal" at bounding box center [193, 152] width 51 height 7
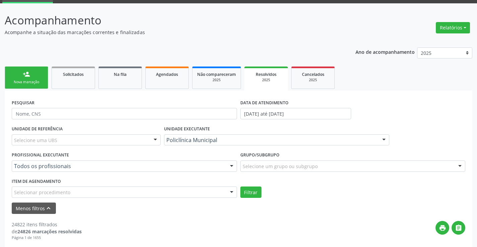
click at [209, 170] on div "Todos os profissionais" at bounding box center [124, 166] width 225 height 11
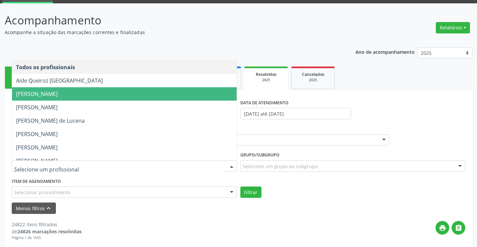
click at [138, 97] on span "[PERSON_NAME]" at bounding box center [124, 93] width 225 height 13
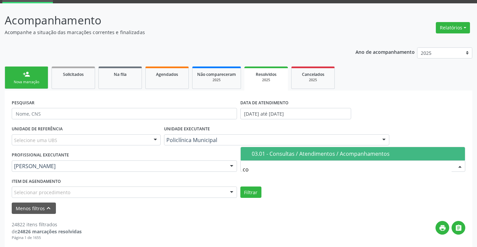
type input "con"
click at [294, 157] on div "03.01 - Consultas / Atendimentos / Acompanhamentos" at bounding box center [357, 153] width 210 height 5
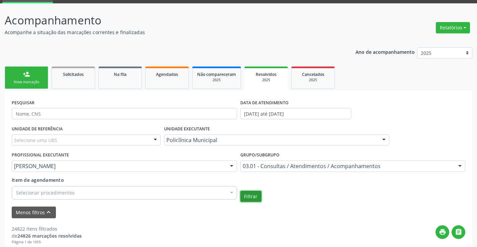
click at [249, 195] on button "Filtrar" at bounding box center [250, 196] width 21 height 11
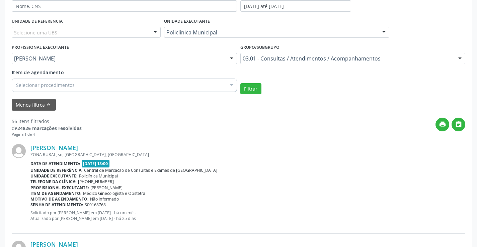
scroll to position [100, 0]
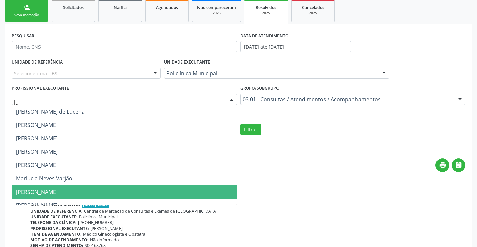
type input "lua"
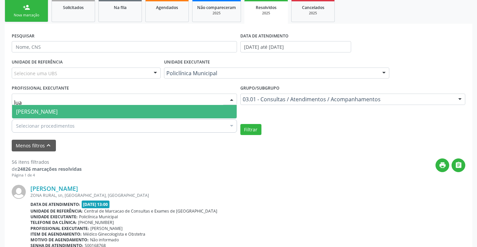
click at [137, 111] on span "[PERSON_NAME]" at bounding box center [124, 111] width 225 height 13
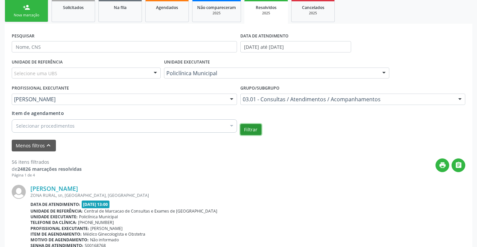
click at [249, 130] on button "Filtrar" at bounding box center [250, 129] width 21 height 11
